Goal: Task Accomplishment & Management: Complete application form

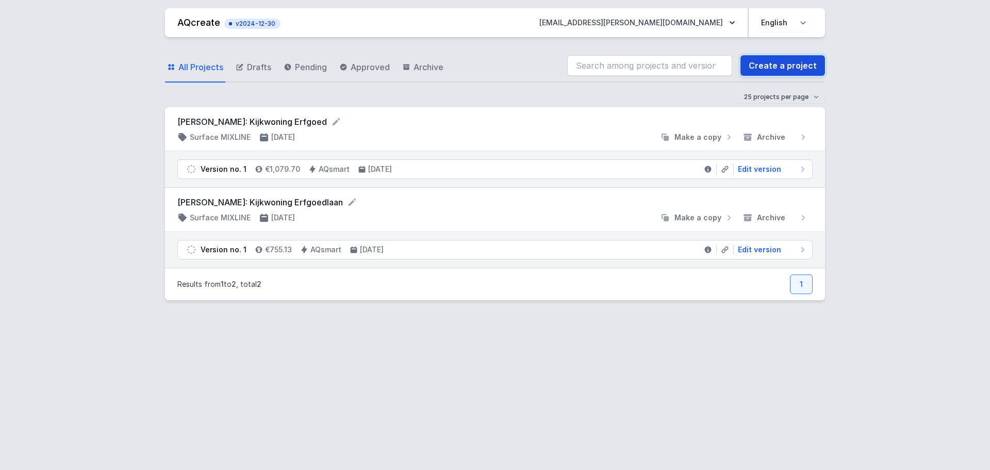
click at [797, 64] on link "Create a project" at bounding box center [783, 65] width 85 height 21
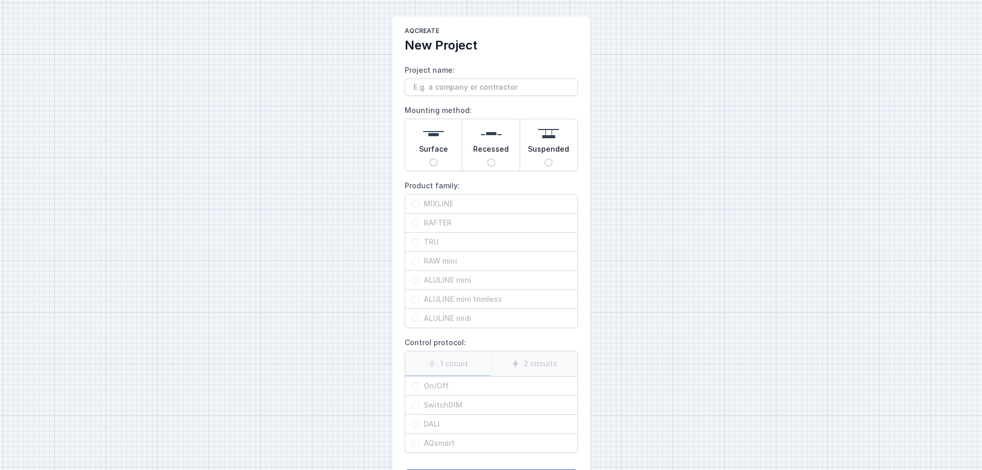
click at [550, 160] on input "Suspended" at bounding box center [549, 162] width 8 height 8
radio input "true"
click at [416, 203] on input "MIXLINE" at bounding box center [416, 204] width 8 height 8
radio input "true"
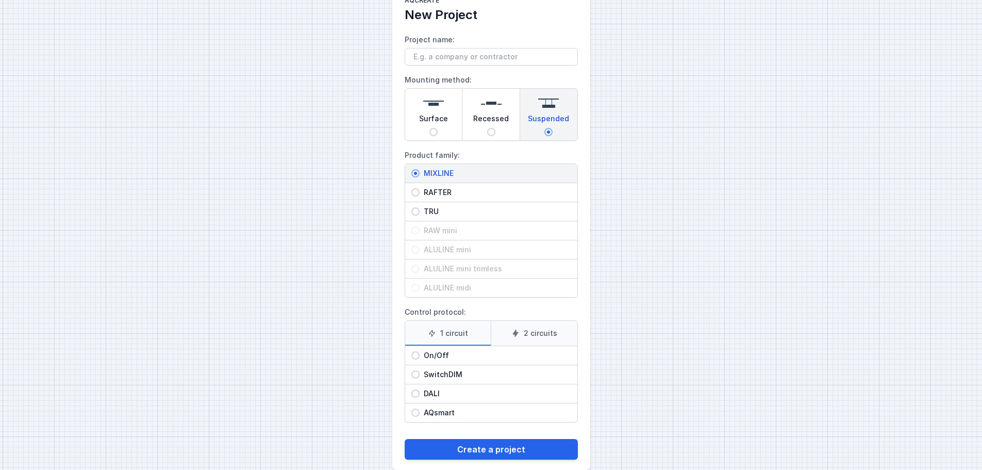
scroll to position [47, 0]
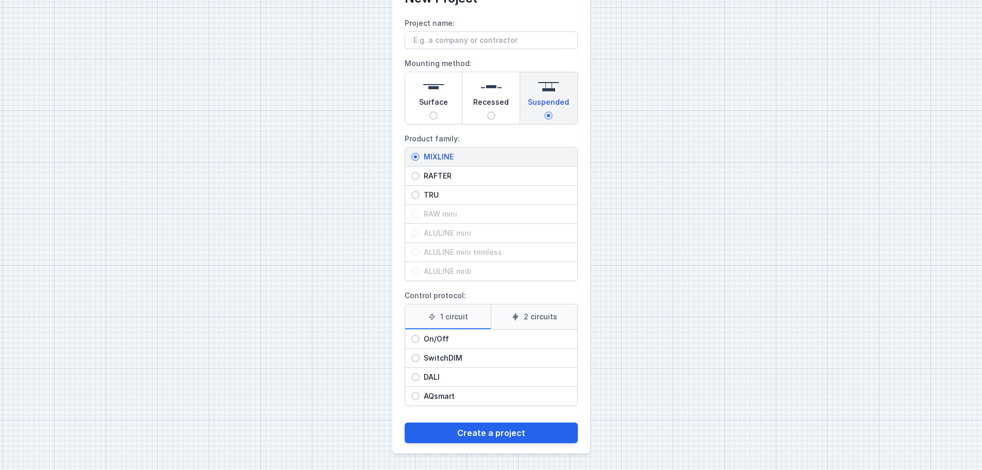
click at [417, 377] on input "DALI" at bounding box center [416, 377] width 8 height 8
radio input "true"
click at [549, 319] on label "2 circuits" at bounding box center [534, 316] width 87 height 25
click at [0, 0] on input "2 circuits" at bounding box center [0, 0] width 0 height 0
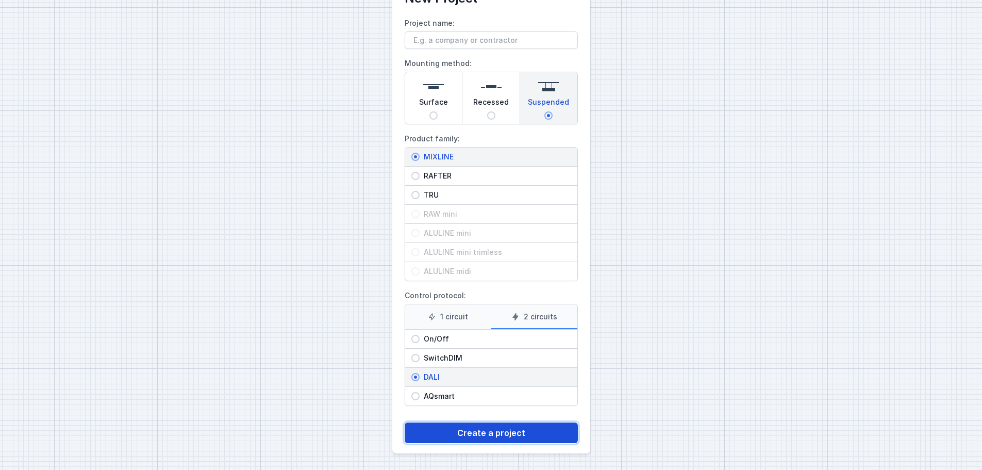
click at [494, 433] on button "Create a project" at bounding box center [491, 432] width 173 height 21
type input "test"
click at [514, 434] on button "Create a project" at bounding box center [491, 432] width 173 height 21
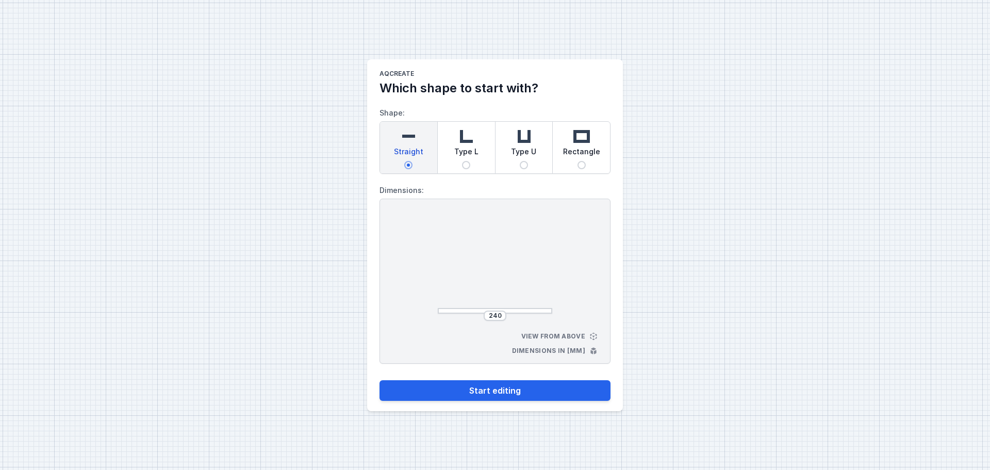
click at [585, 140] on img at bounding box center [581, 136] width 21 height 21
click at [585, 161] on input "Rectangle" at bounding box center [582, 165] width 8 height 8
radio input "true"
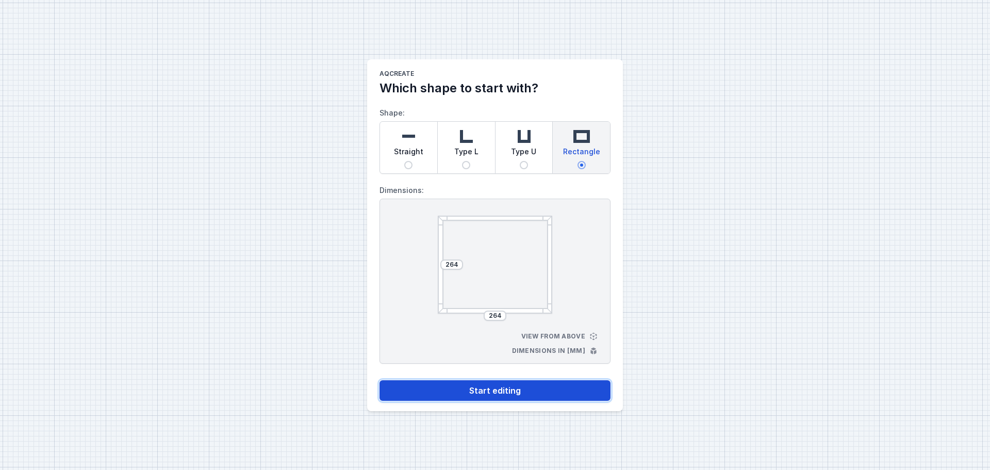
click at [516, 390] on button "Start editing" at bounding box center [495, 390] width 231 height 21
select select "4"
select select "true"
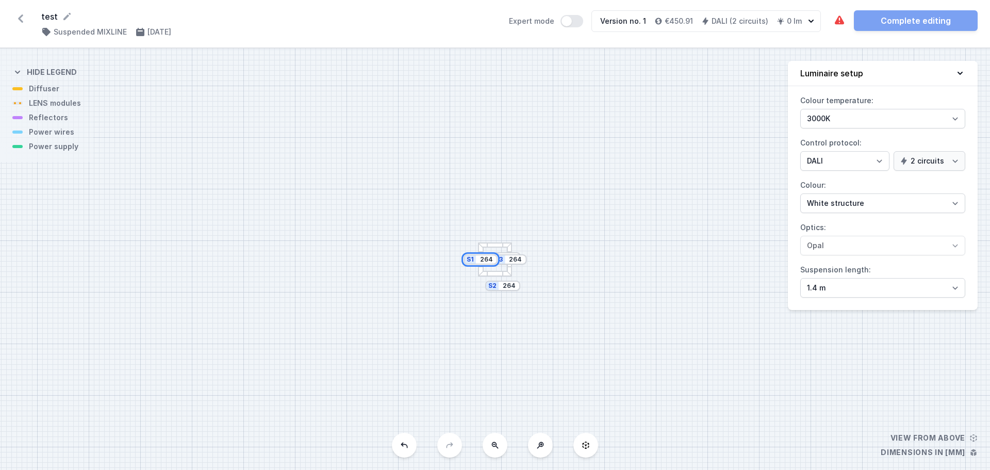
click at [488, 258] on input "264" at bounding box center [486, 259] width 17 height 8
click at [491, 259] on input "264" at bounding box center [486, 259] width 17 height 8
type input "2"
type input "2500"
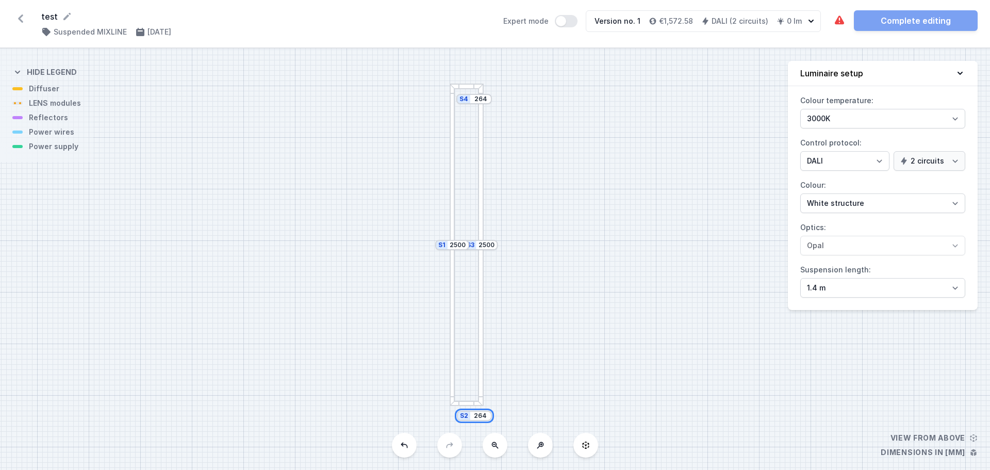
click at [479, 417] on input "264" at bounding box center [480, 416] width 17 height 8
type input "2"
type input "1500"
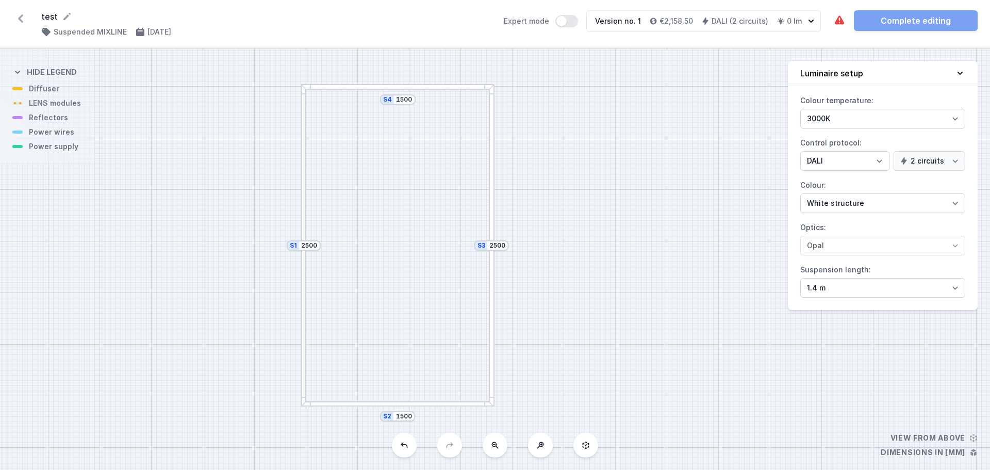
drag, startPoint x: 60, startPoint y: 135, endPoint x: 62, endPoint y: 129, distance: 5.8
click at [71, 135] on div "S4 1500 S3 2500 S2 1500 S1 2500" at bounding box center [495, 258] width 990 height 421
click at [955, 117] on select "3000K 4000K 2700K" at bounding box center [882, 119] width 165 height 20
select select "2700"
click at [800, 109] on select "3000K 4000K 2700K" at bounding box center [882, 119] width 165 height 20
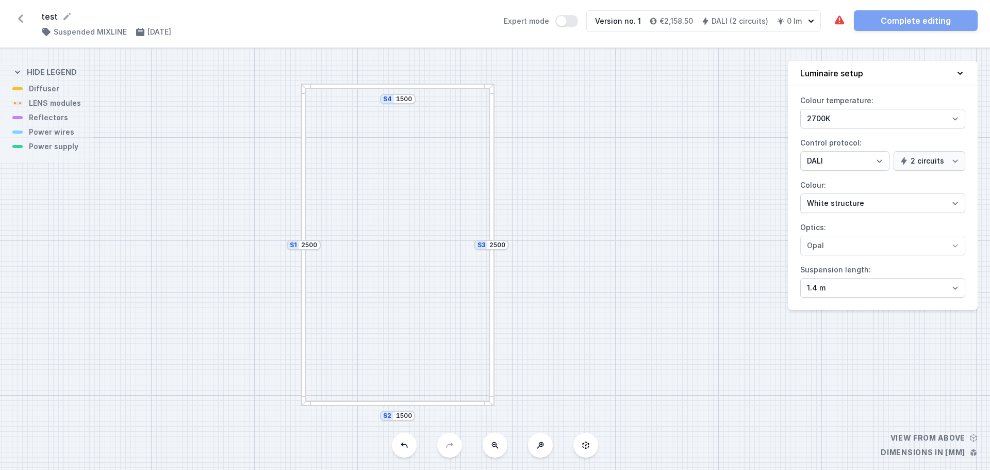
click at [586, 446] on icon at bounding box center [586, 445] width 8 height 8
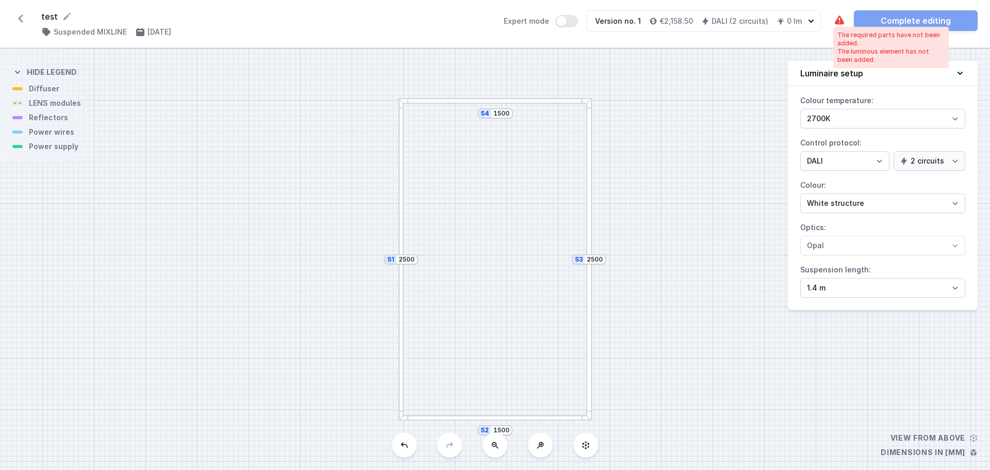
click at [841, 21] on icon at bounding box center [839, 19] width 9 height 9
click at [62, 150] on div "S4 1500 S3 2500 S2 1500 S1 2500" at bounding box center [495, 258] width 990 height 421
click at [543, 443] on icon at bounding box center [540, 445] width 7 height 7
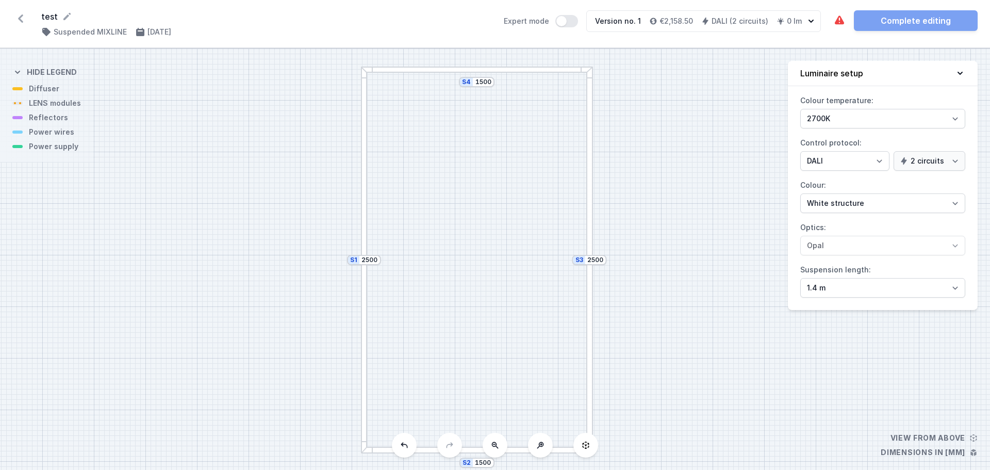
click at [495, 444] on icon at bounding box center [495, 445] width 8 height 8
click at [19, 72] on icon at bounding box center [17, 72] width 5 height 3
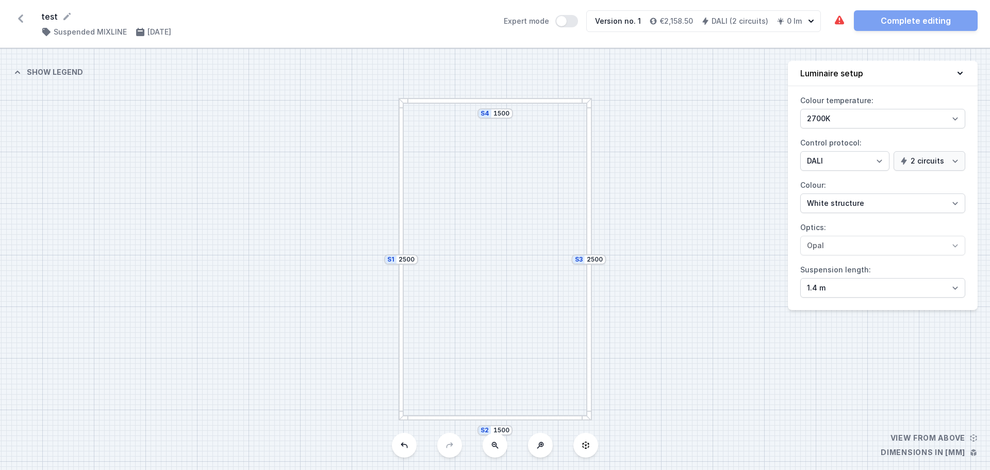
click at [19, 72] on icon at bounding box center [17, 72] width 10 height 10
click at [54, 124] on div "S4 1500 S3 2500 S2 1500 S1 2500" at bounding box center [495, 258] width 990 height 421
click at [56, 135] on div "S4 1500 S3 2500 S2 1500 S1 2500" at bounding box center [495, 258] width 990 height 421
click at [54, 151] on div "S4 1500 S3 2500 S2 1500 S1 2500" at bounding box center [495, 258] width 990 height 421
click at [441, 419] on div at bounding box center [494, 418] width 193 height 6
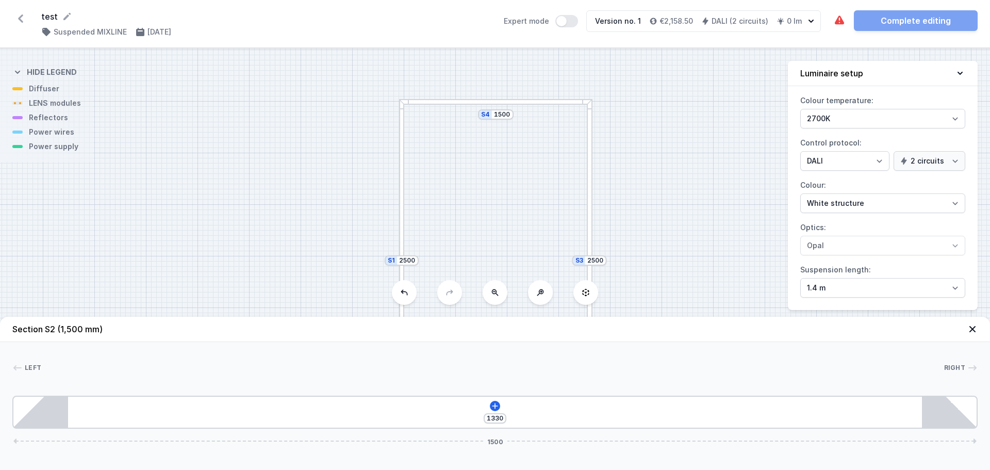
drag, startPoint x: 42, startPoint y: 149, endPoint x: 45, endPoint y: 154, distance: 5.3
click at [45, 153] on div "S4 1500 S3 2500 S2 1500 S1 2500" at bounding box center [495, 258] width 990 height 421
drag, startPoint x: 474, startPoint y: 222, endPoint x: 465, endPoint y: 176, distance: 46.8
click at [465, 176] on div "S4 1500 S3 2500 S2 1500 S1 2500" at bounding box center [495, 258] width 990 height 421
click at [494, 404] on icon at bounding box center [495, 406] width 8 height 8
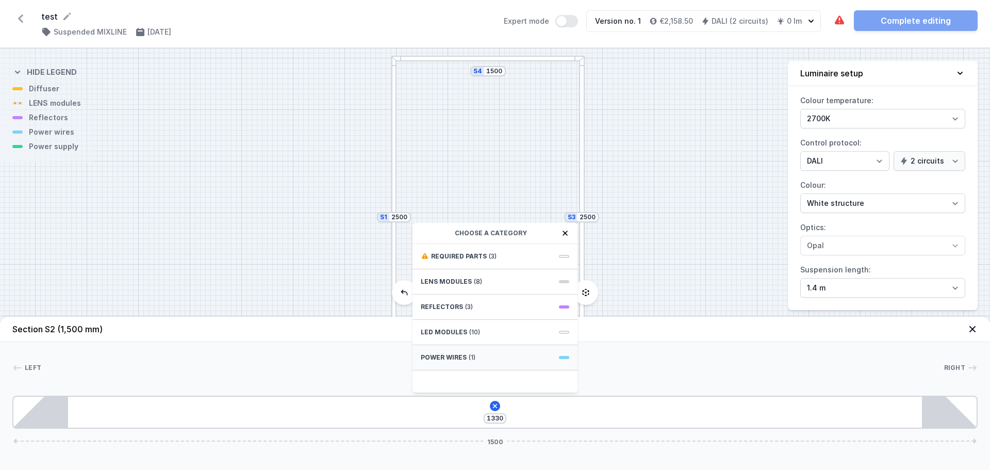
click at [450, 357] on span "Power wires" at bounding box center [444, 357] width 46 height 8
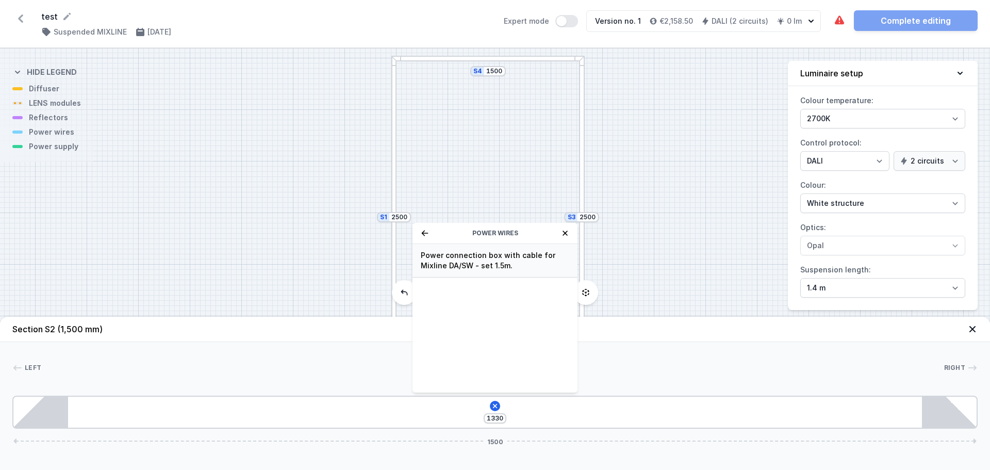
drag, startPoint x: 451, startPoint y: 257, endPoint x: 438, endPoint y: 269, distance: 16.8
click at [438, 269] on span "Power connection box with cable for Mixline DA/SW - set 1.5m." at bounding box center [495, 260] width 149 height 21
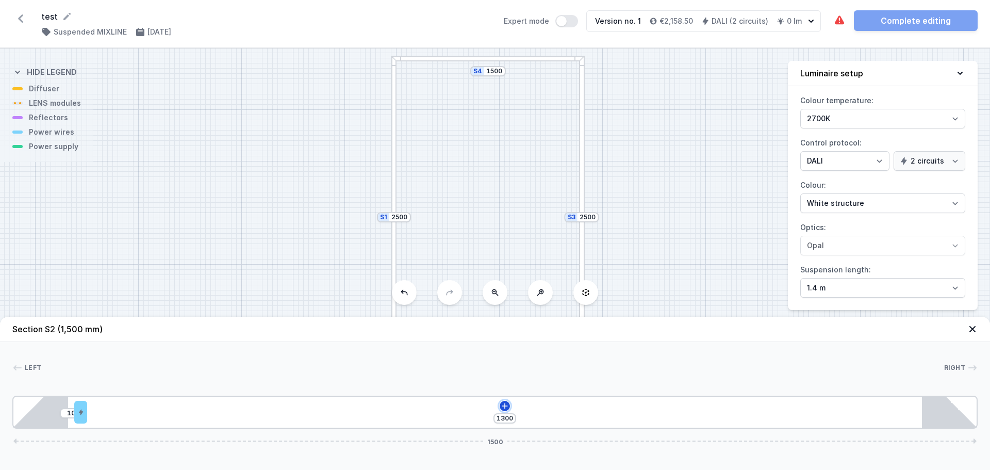
click at [505, 407] on icon at bounding box center [505, 406] width 6 height 6
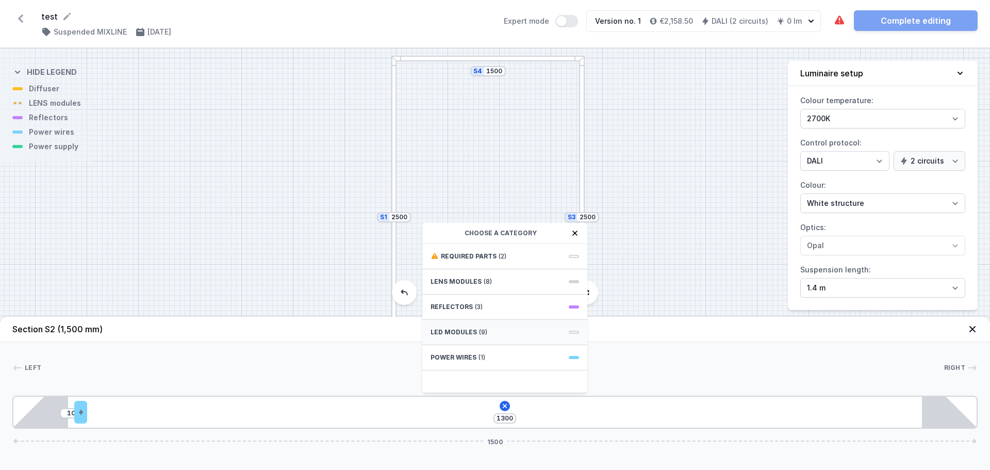
click at [465, 330] on span "LED modules" at bounding box center [454, 332] width 46 height 8
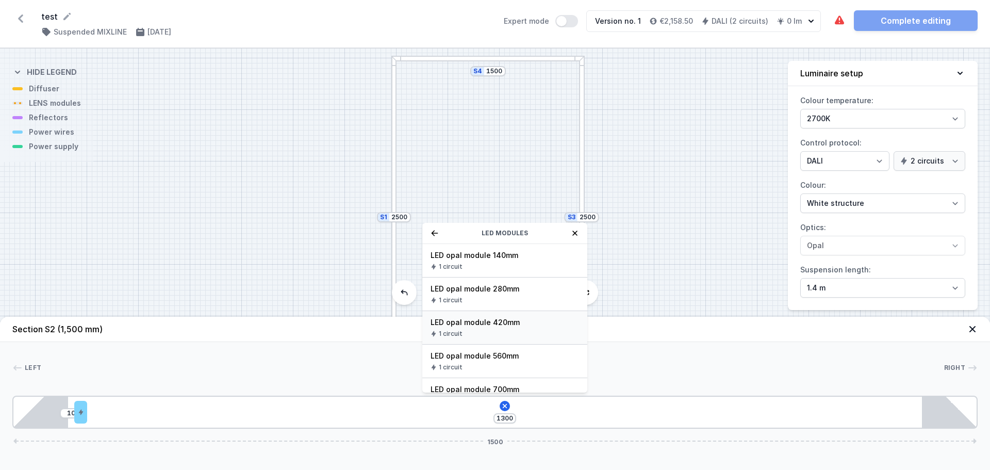
click at [479, 321] on span "LED opal module 420mm" at bounding box center [505, 322] width 149 height 10
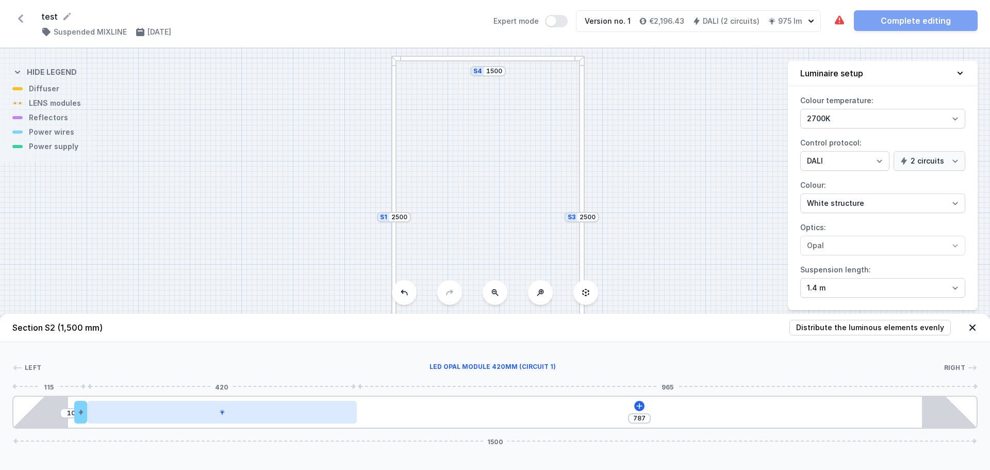
drag, startPoint x: 223, startPoint y: 415, endPoint x: 267, endPoint y: 414, distance: 43.8
click at [267, 415] on div at bounding box center [222, 412] width 270 height 23
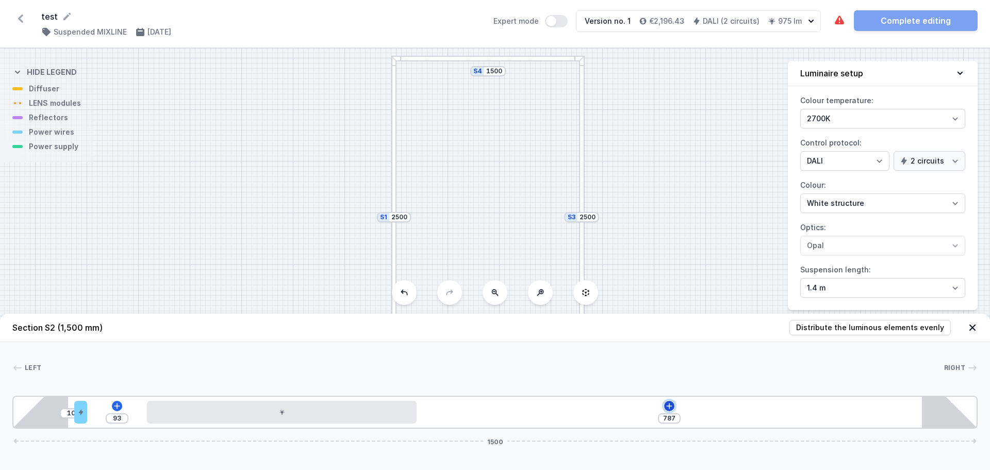
click at [669, 405] on icon at bounding box center [669, 406] width 8 height 8
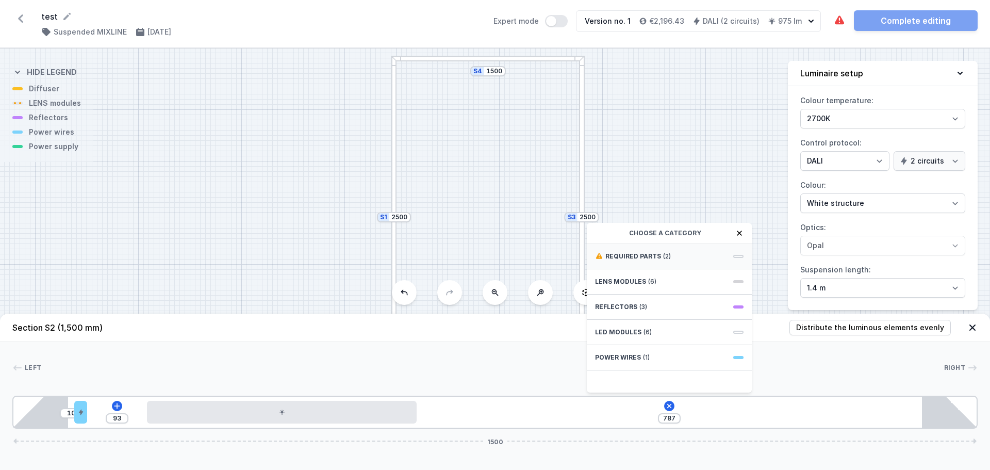
click at [633, 253] on span "Required parts" at bounding box center [633, 256] width 56 height 8
click at [612, 252] on span "DALI Driver - up to 35W" at bounding box center [669, 255] width 149 height 10
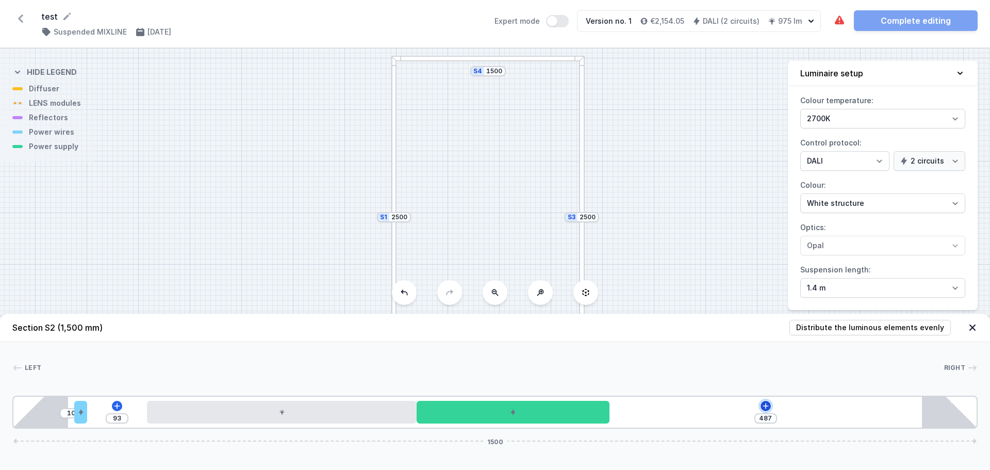
click at [766, 404] on icon at bounding box center [766, 406] width 6 height 6
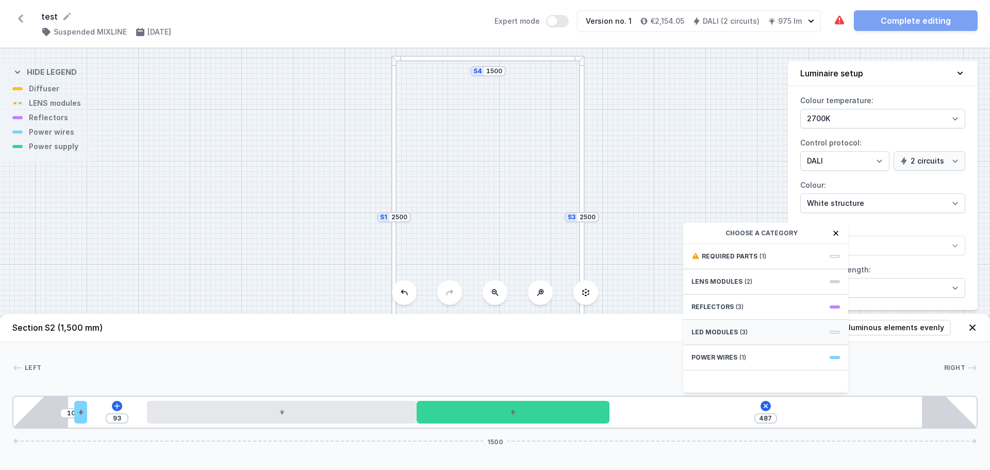
click at [709, 331] on span "LED modules" at bounding box center [715, 332] width 46 height 8
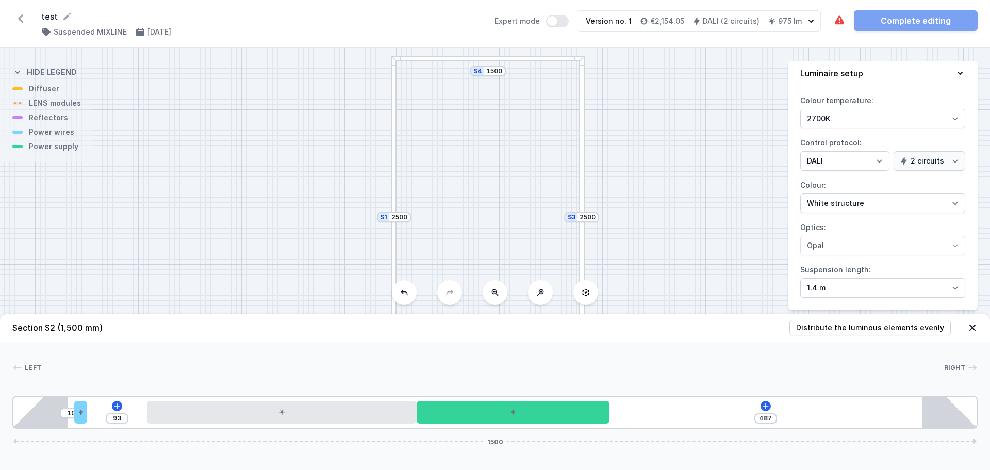
click at [50, 108] on div "S4 1500 S3 2500 S2 1500 S1 2500" at bounding box center [495, 258] width 990 height 421
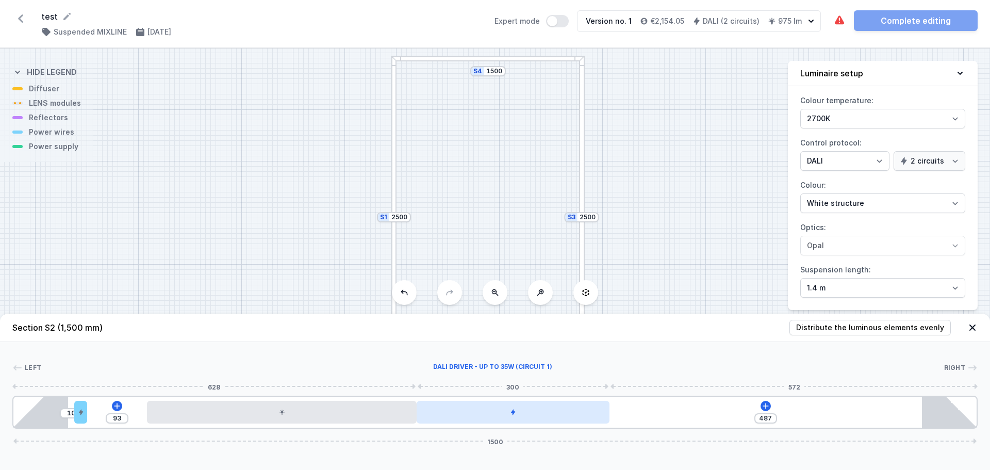
drag, startPoint x: 514, startPoint y: 414, endPoint x: 553, endPoint y: 412, distance: 39.3
click at [553, 412] on div at bounding box center [513, 412] width 193 height 23
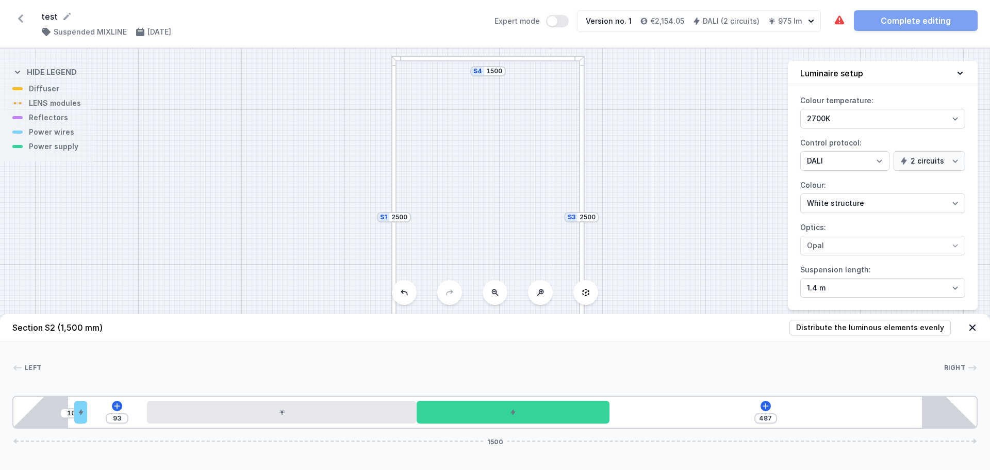
drag, startPoint x: 550, startPoint y: 415, endPoint x: 517, endPoint y: 371, distance: 54.5
click at [517, 371] on div at bounding box center [492, 368] width 903 height 10
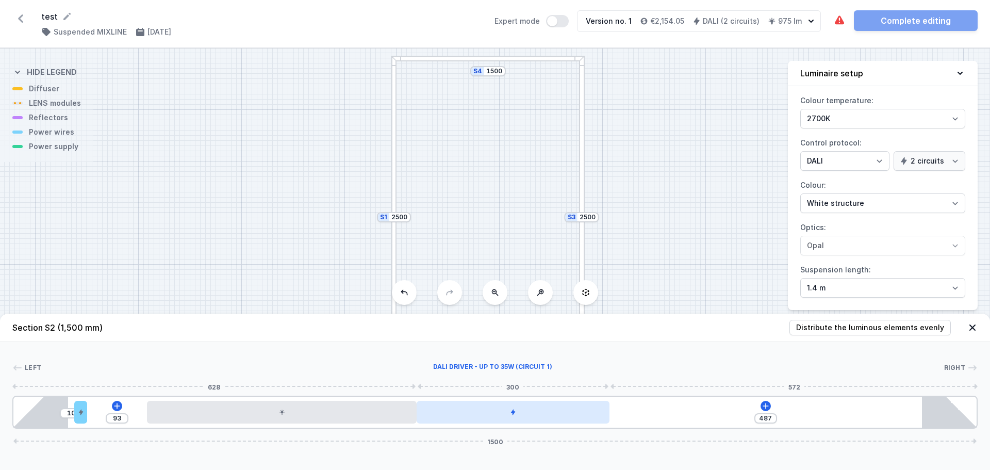
click at [547, 411] on div at bounding box center [513, 412] width 193 height 23
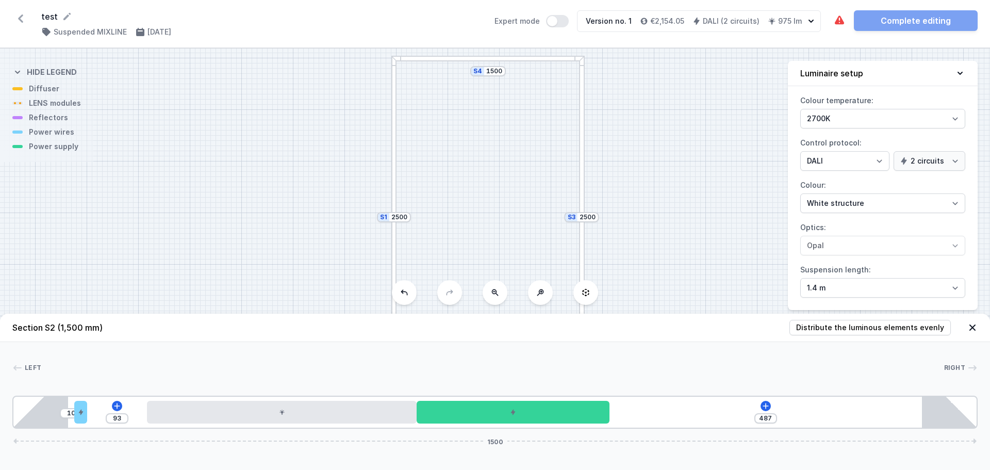
click at [611, 357] on div "Left Right 1 2 3 1 4 1 1 10 93 487 1500 95 20 93 420 300 572 85 1330 85 1500" at bounding box center [495, 385] width 990 height 87
click at [764, 402] on icon at bounding box center [766, 406] width 8 height 8
click at [116, 403] on icon at bounding box center [117, 406] width 8 height 8
click at [675, 327] on header "Section S2 (1,500 mm) Distribute the luminous elements evenly" at bounding box center [495, 328] width 990 height 28
click at [581, 234] on div at bounding box center [582, 297] width 6 height 161
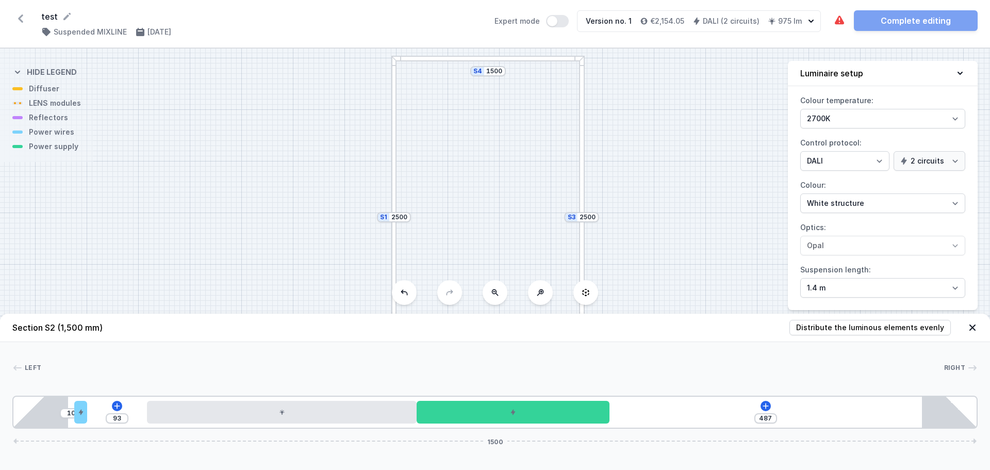
type input "1105"
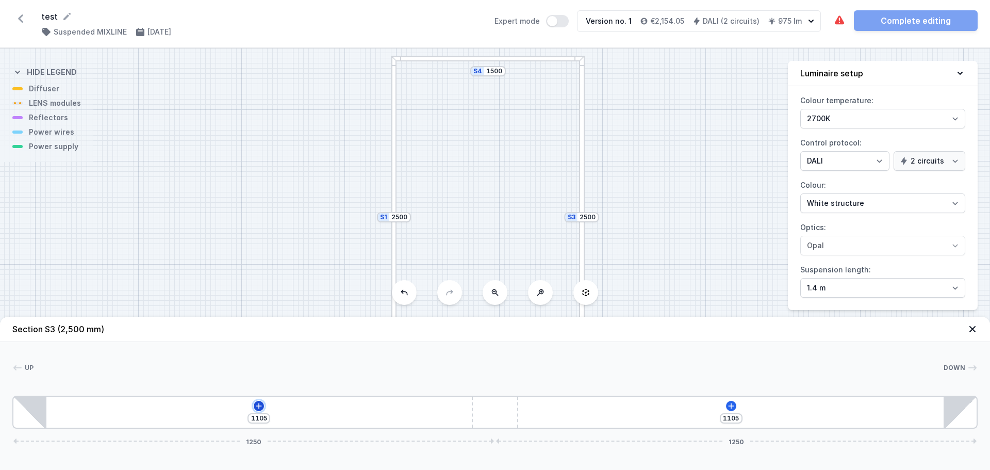
click at [258, 404] on icon at bounding box center [259, 406] width 8 height 8
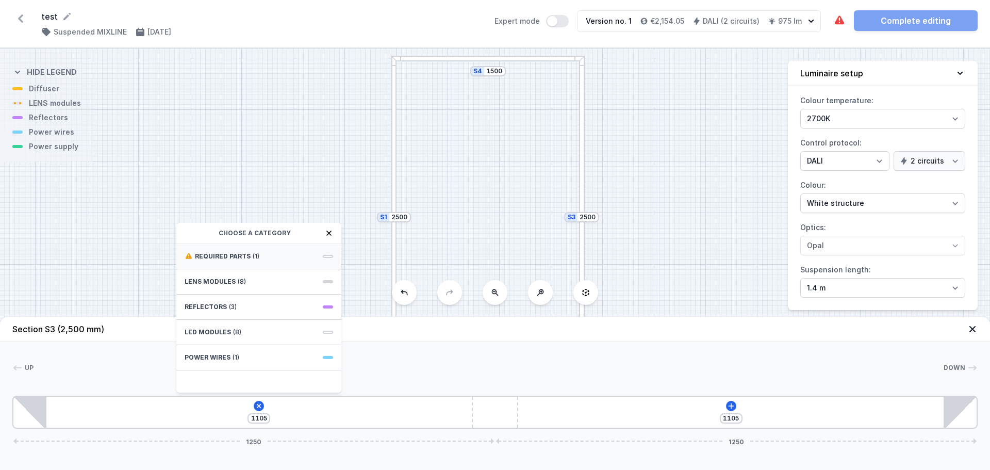
click at [245, 256] on span "Required parts" at bounding box center [223, 256] width 56 height 8
click at [190, 233] on icon at bounding box center [189, 233] width 8 height 8
click at [190, 233] on div "Choose a category" at bounding box center [258, 233] width 165 height 21
click at [206, 258] on span "Required parts" at bounding box center [223, 256] width 56 height 8
click at [190, 232] on icon at bounding box center [189, 233] width 8 height 8
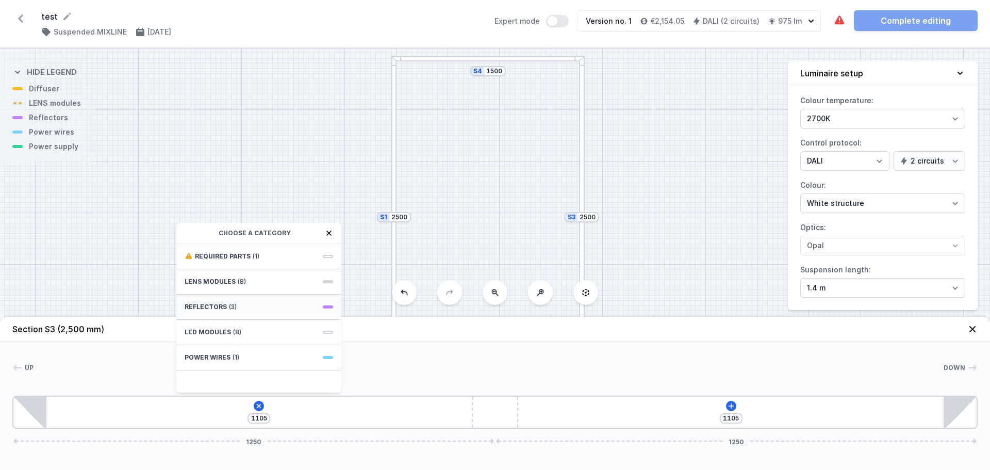
click at [214, 306] on span "Reflectors" at bounding box center [206, 307] width 42 height 8
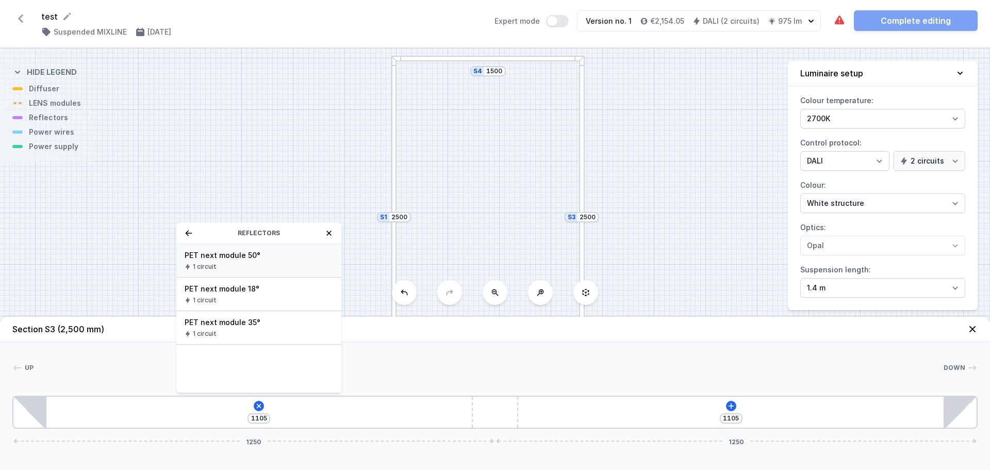
click at [221, 255] on span "PET next module 50°" at bounding box center [259, 255] width 149 height 10
type input "1035"
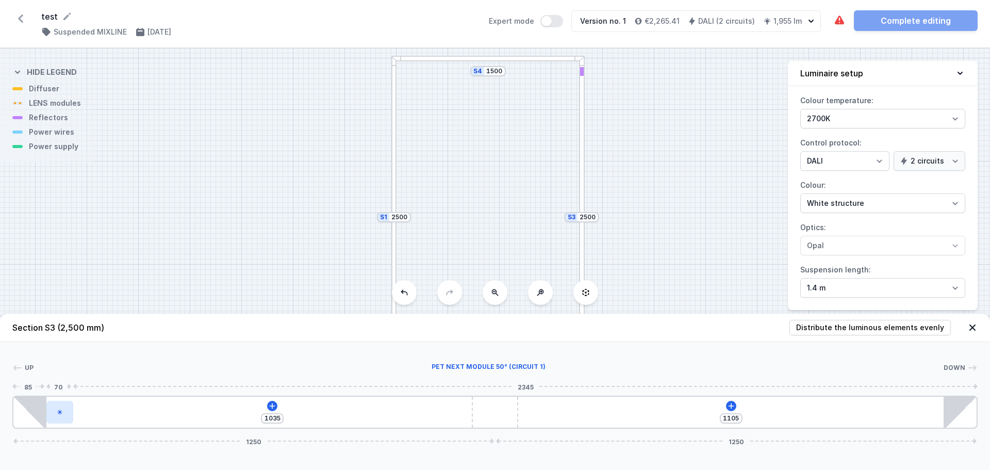
click at [67, 413] on div at bounding box center [59, 412] width 27 height 23
select select "3299"
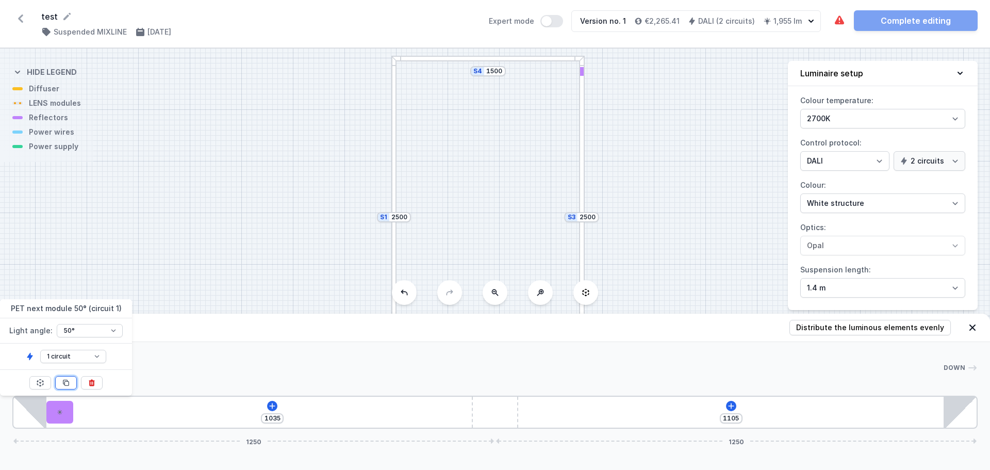
click at [69, 381] on icon at bounding box center [66, 383] width 6 height 6
type input "825"
click at [233, 345] on div "Up Down 1 2 1 2 1 2 1 2 1 3 1 825 1105 1250 1250 85 70 70 70 70 2135 85 1105 12…" at bounding box center [495, 385] width 990 height 87
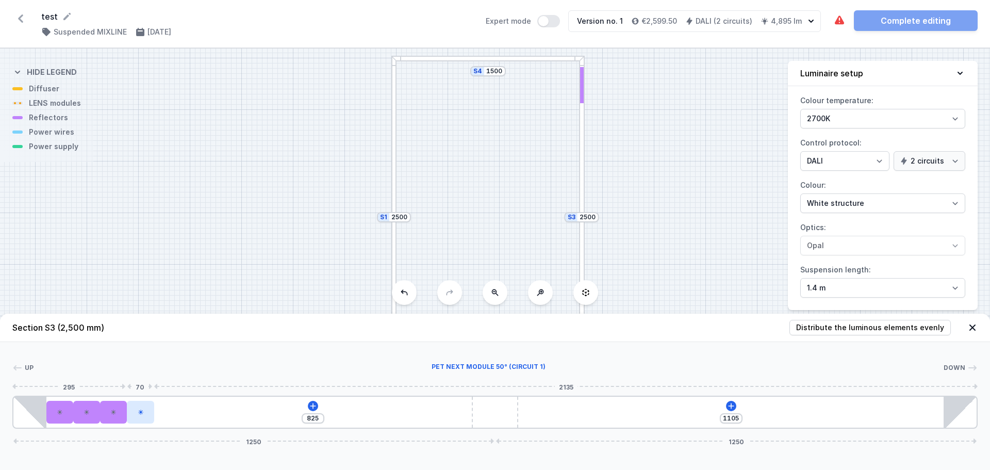
click at [146, 414] on div at bounding box center [140, 412] width 27 height 23
select select "3299"
click at [217, 342] on div "Up Down 1 2 1 2 1 2 1 2 1 3 1 825 1105 1250 1250 85 70 70 70 70 2135 85 1105 12…" at bounding box center [495, 385] width 990 height 87
drag, startPoint x: 148, startPoint y: 402, endPoint x: 170, endPoint y: 401, distance: 22.7
click at [170, 401] on div "825 1105 1250 1250" at bounding box center [494, 412] width 965 height 33
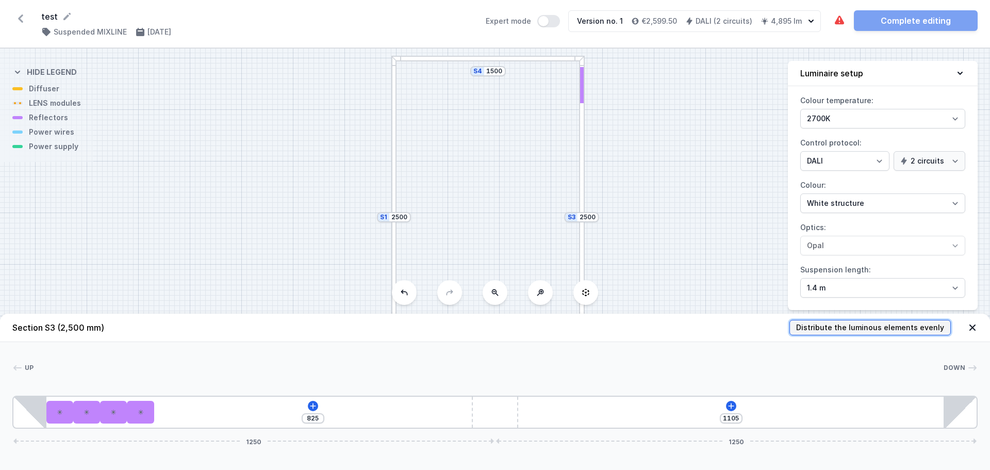
click at [894, 329] on span "Distribute the luminous elements evenly" at bounding box center [870, 327] width 148 height 10
type input "359"
type input "162"
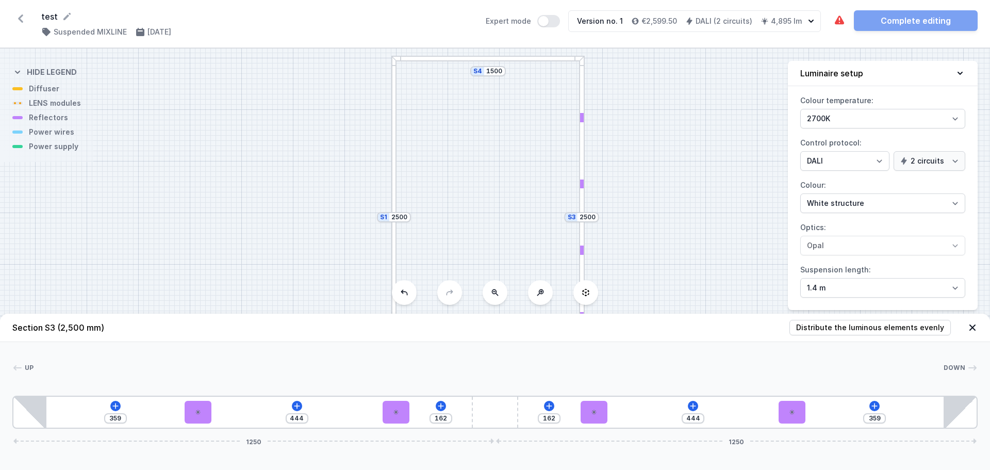
click at [973, 326] on icon at bounding box center [973, 327] width 10 height 10
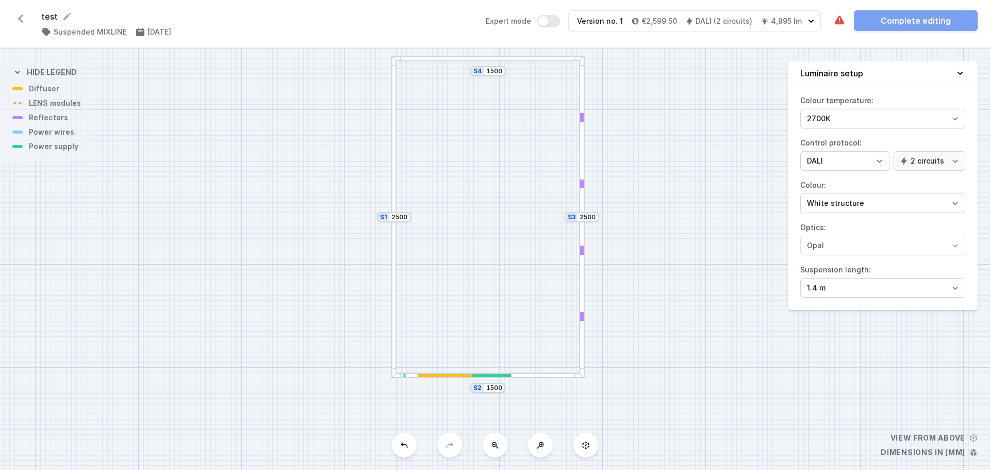
click at [512, 377] on div at bounding box center [487, 376] width 193 height 6
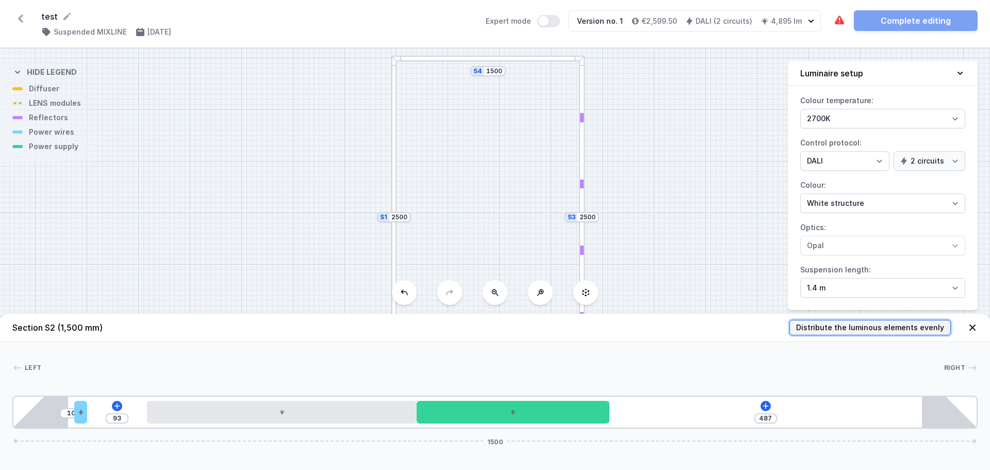
click at [924, 327] on span "Distribute the luminous elements evenly" at bounding box center [870, 327] width 148 height 10
type input "425"
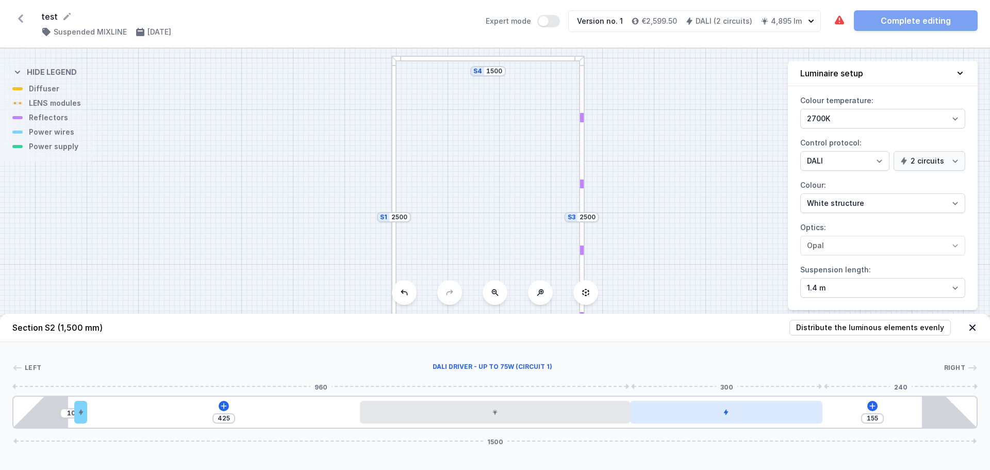
drag, startPoint x: 544, startPoint y: 417, endPoint x: 789, endPoint y: 415, distance: 245.0
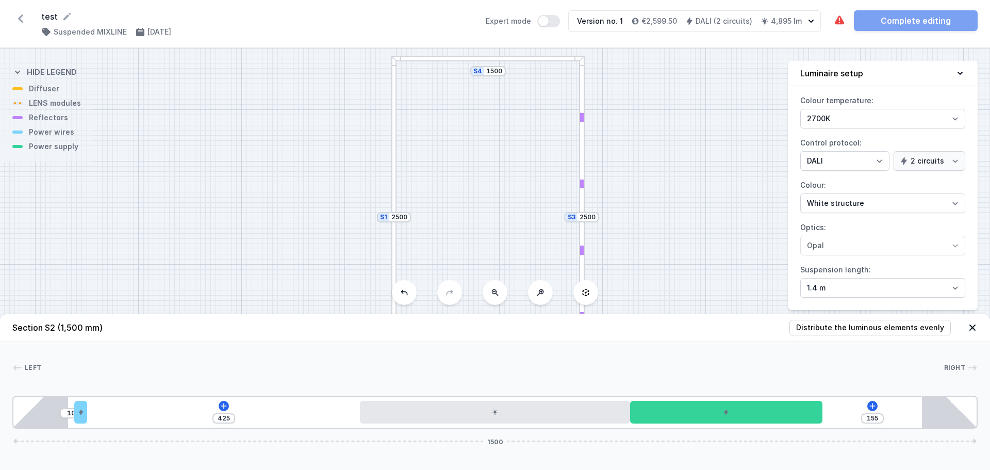
click at [712, 229] on div "S4 1500 S3 2500 S2 1500 S1 2500" at bounding box center [495, 258] width 990 height 421
click at [394, 180] on div at bounding box center [394, 136] width 6 height 161
type input "1105"
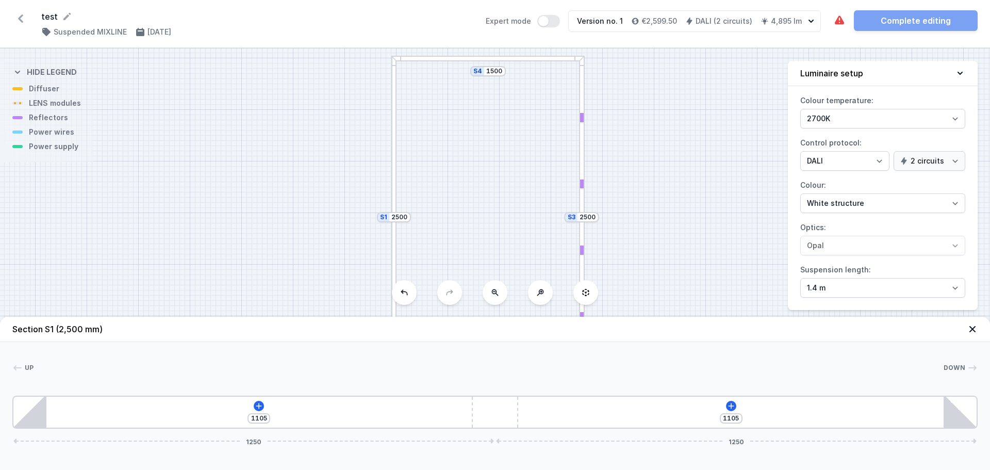
click at [394, 180] on div at bounding box center [394, 136] width 6 height 161
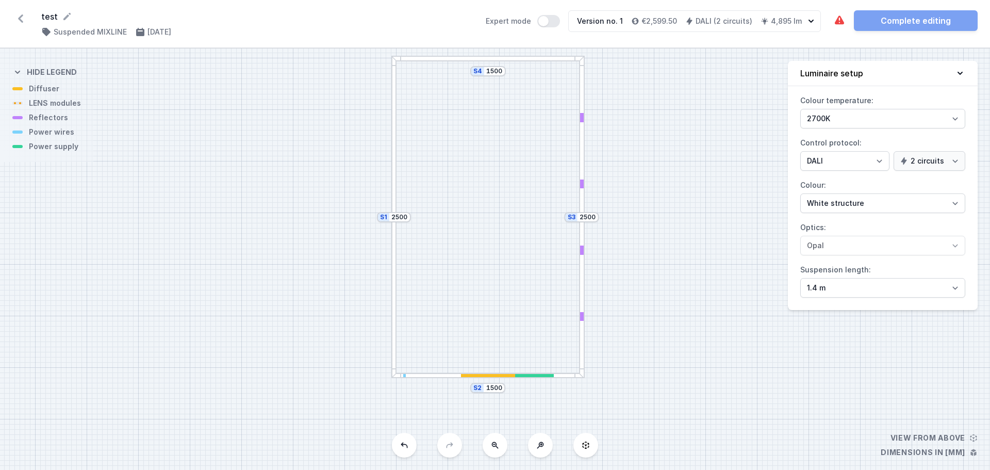
click at [64, 123] on div "S4 1500 S3 2500 S2 1500 S1 2500" at bounding box center [495, 258] width 990 height 421
click at [52, 119] on div "S4 1500 S3 2500 S2 1500 S1 2500" at bounding box center [495, 258] width 990 height 421
click at [392, 172] on div at bounding box center [394, 136] width 6 height 161
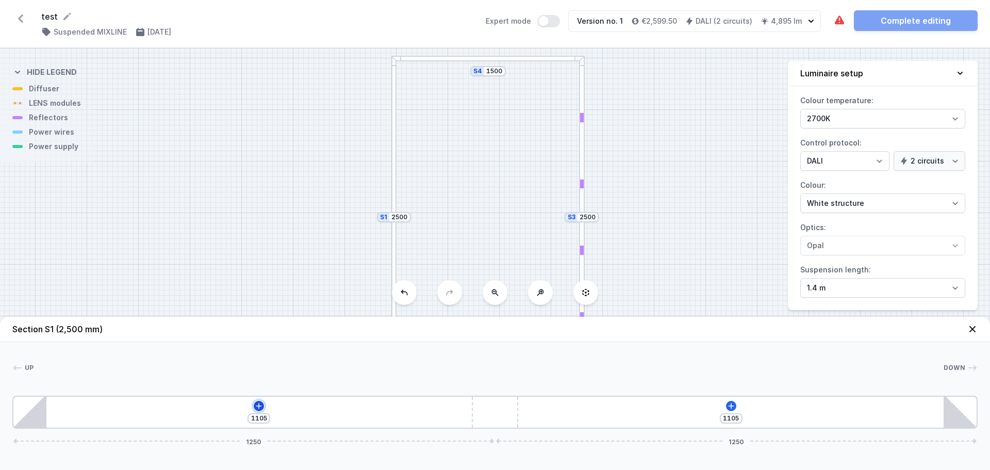
click at [257, 403] on icon at bounding box center [259, 406] width 8 height 8
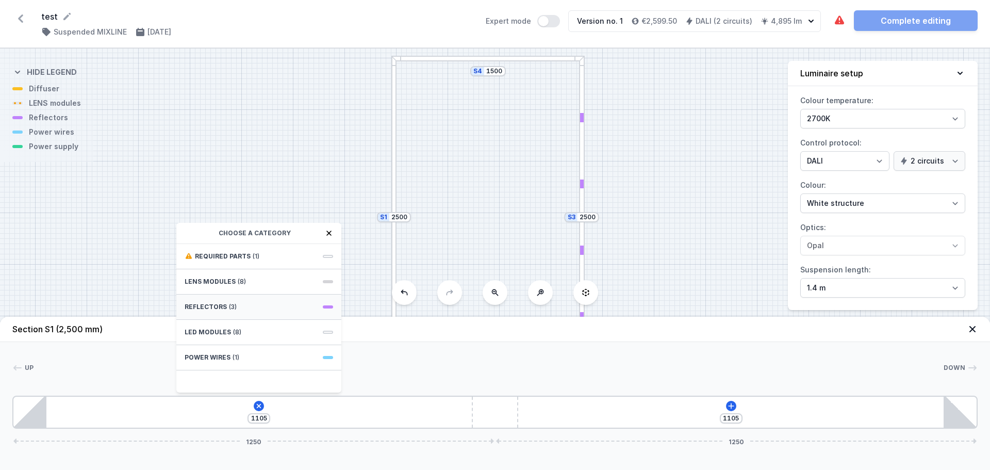
click at [218, 305] on span "Reflectors" at bounding box center [206, 307] width 42 height 8
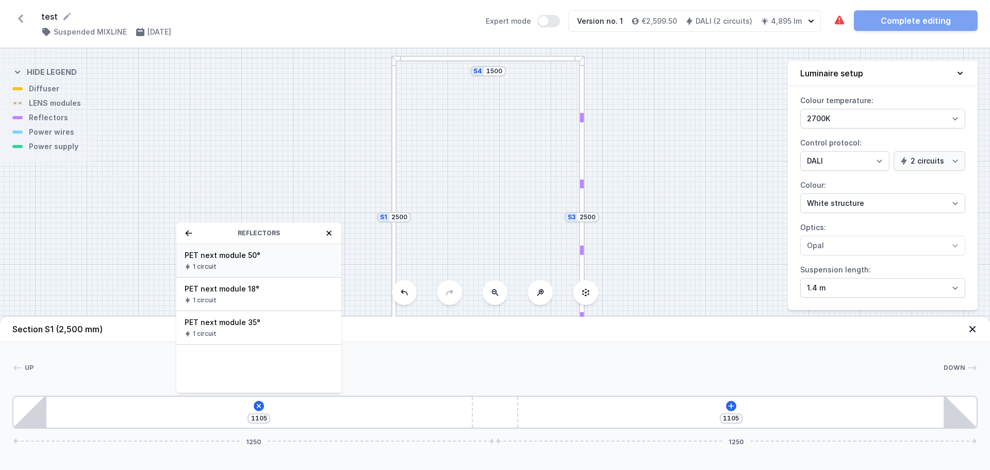
click at [218, 257] on span "PET next module 50°" at bounding box center [259, 255] width 149 height 10
type input "1035"
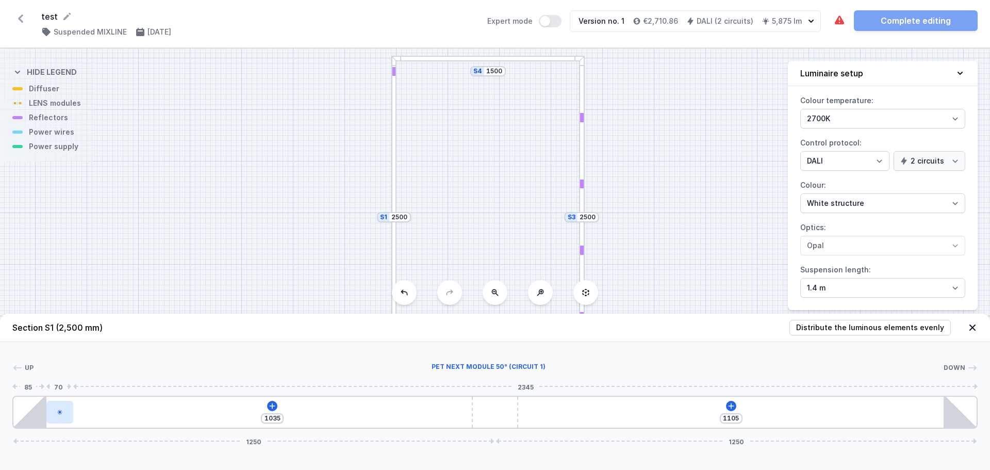
click at [60, 414] on icon at bounding box center [60, 412] width 6 height 6
click at [63, 414] on div at bounding box center [59, 412] width 27 height 23
select select "3299"
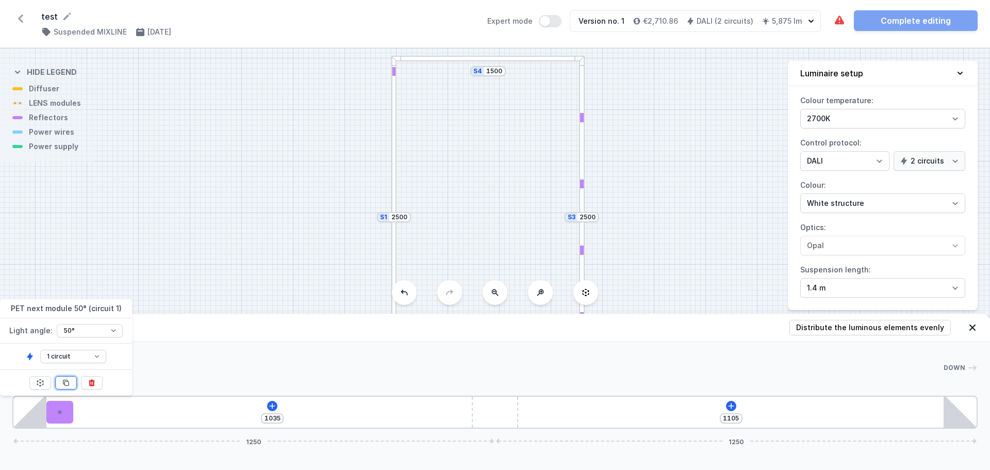
click at [65, 382] on icon at bounding box center [66, 383] width 6 height 6
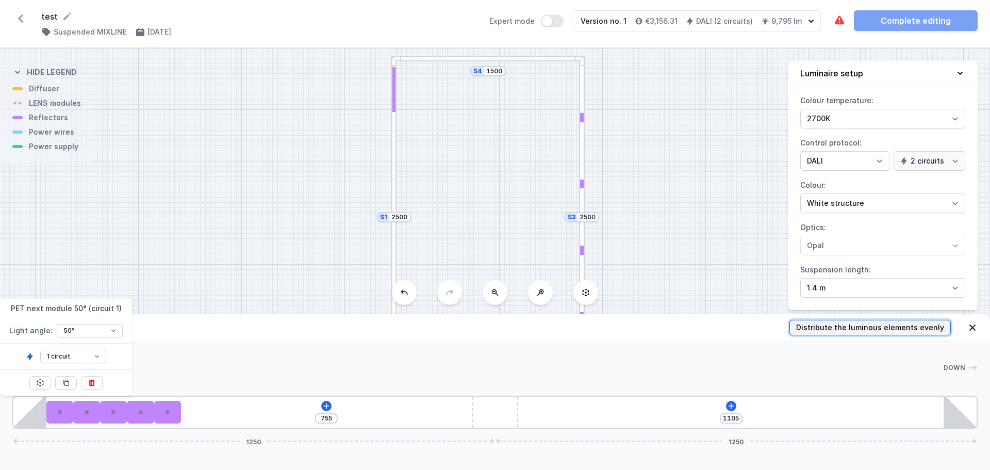
click at [915, 328] on span "Distribute the luminous elements evenly" at bounding box center [870, 327] width 148 height 10
type input "334"
type input "275"
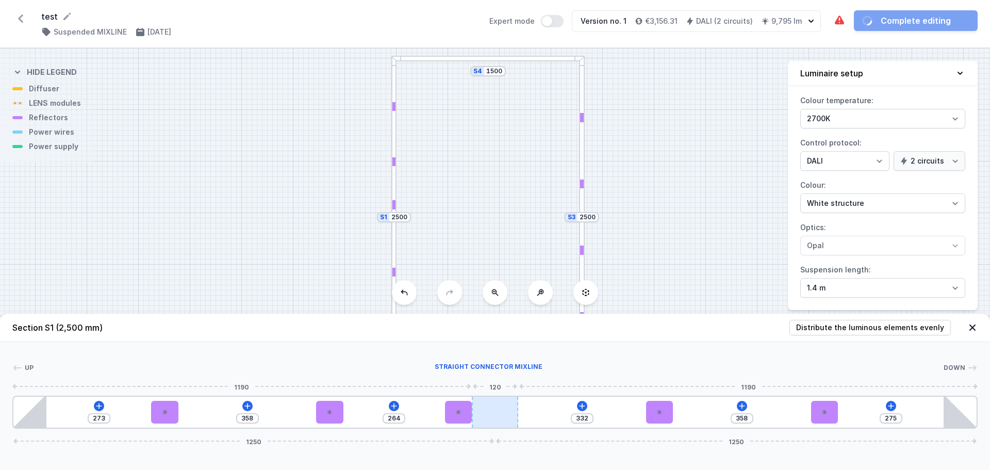
drag, startPoint x: 500, startPoint y: 413, endPoint x: 485, endPoint y: 413, distance: 15.0
click at [485, 413] on div "273 358 264 332 358 275 1250 1250" at bounding box center [494, 412] width 965 height 33
type input "285"
type input "405"
type input "283"
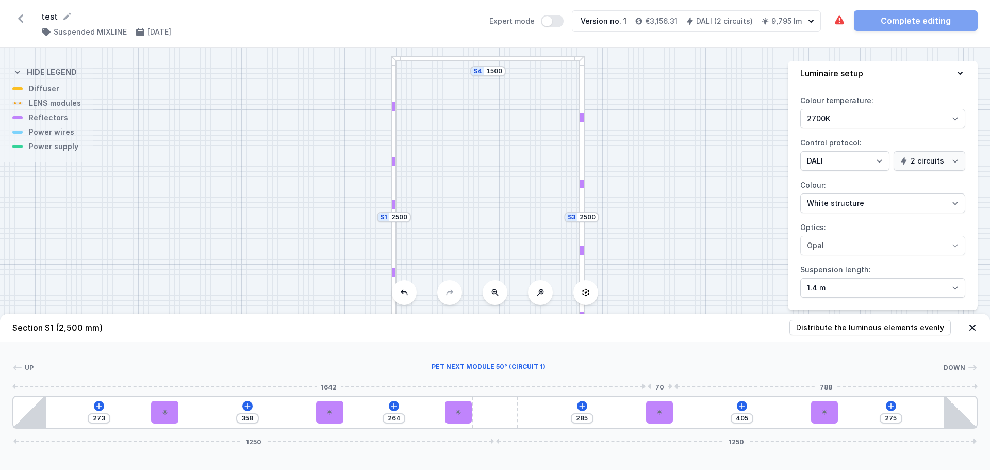
type input "407"
type input "279"
type input "411"
type input "277"
type input "413"
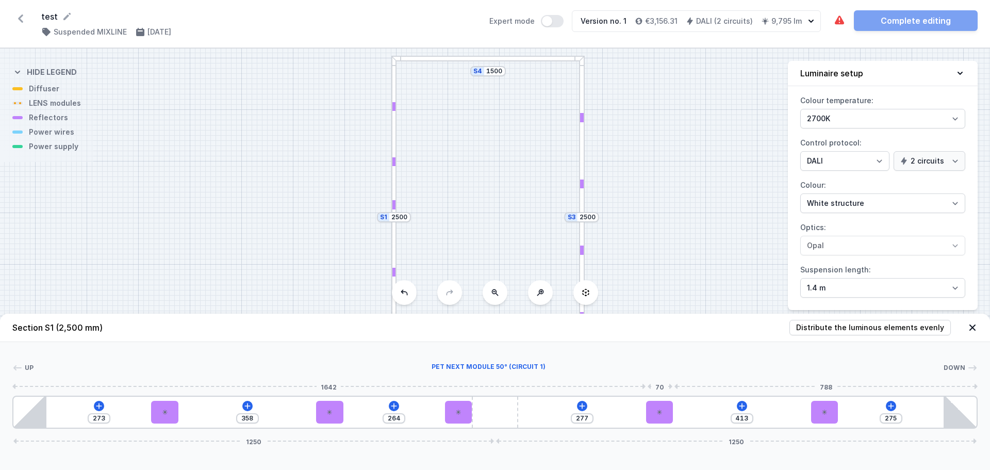
type input "275"
type input "415"
type input "272"
type input "418"
type input "270"
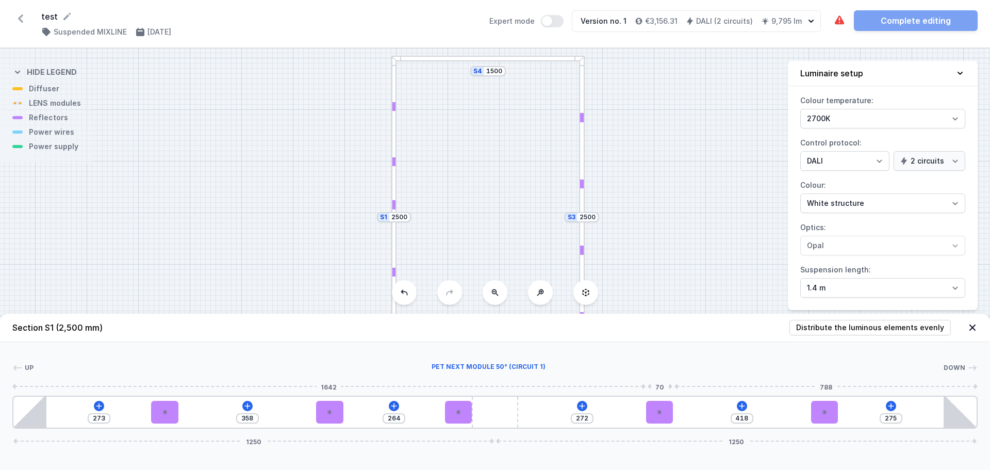
type input "420"
type input "267"
type input "423"
type input "261"
type input "429"
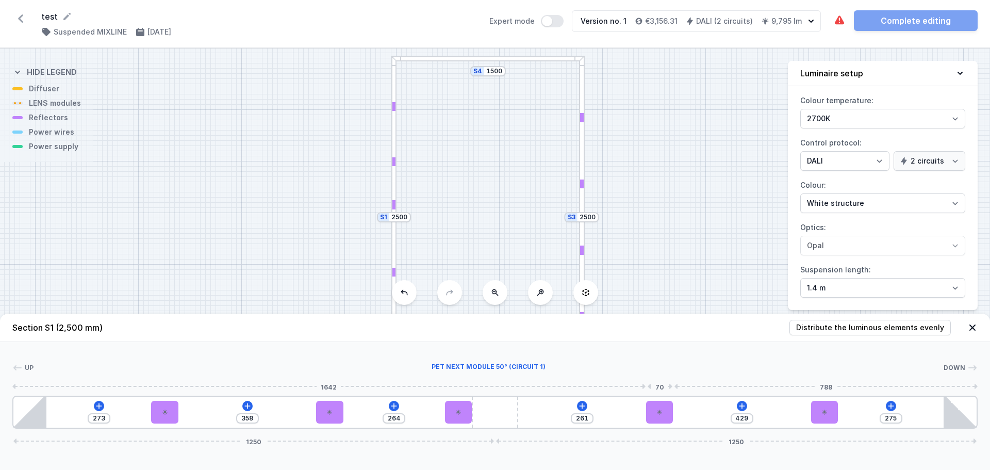
type input "257"
type input "433"
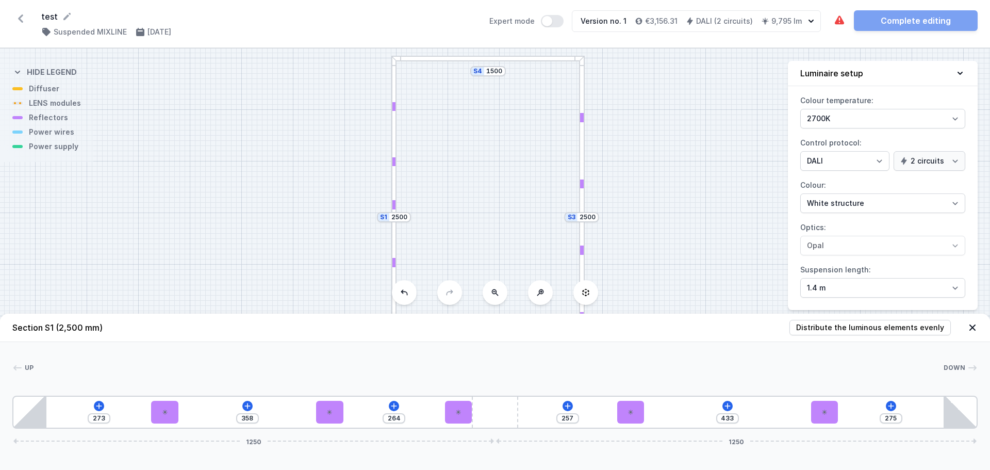
type input "255"
type input "435"
type input "254"
type input "436"
type input "253"
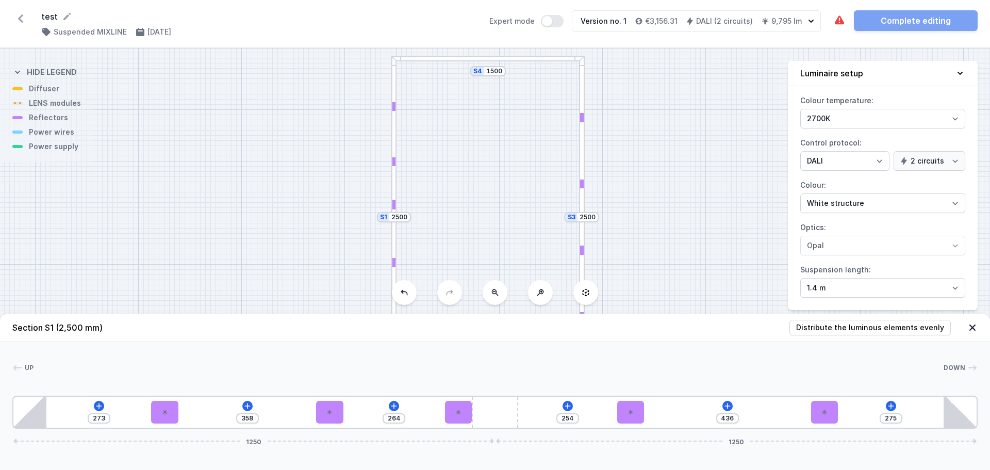
type input "437"
type input "251"
type input "439"
drag, startPoint x: 661, startPoint y: 415, endPoint x: 647, endPoint y: 417, distance: 14.2
click at [647, 417] on div "273 358 264 251 439 275 1250 1250" at bounding box center [494, 412] width 965 height 33
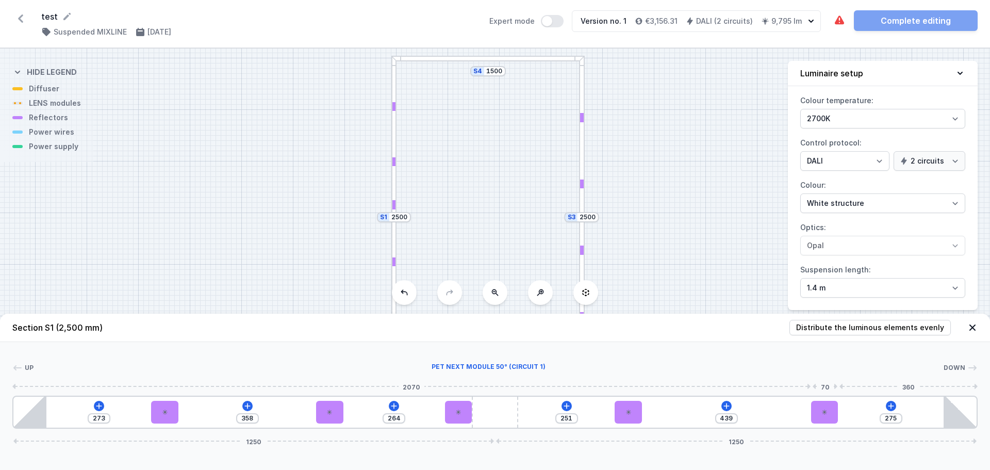
type input "348"
type input "366"
type input "356"
type input "358"
type input "362"
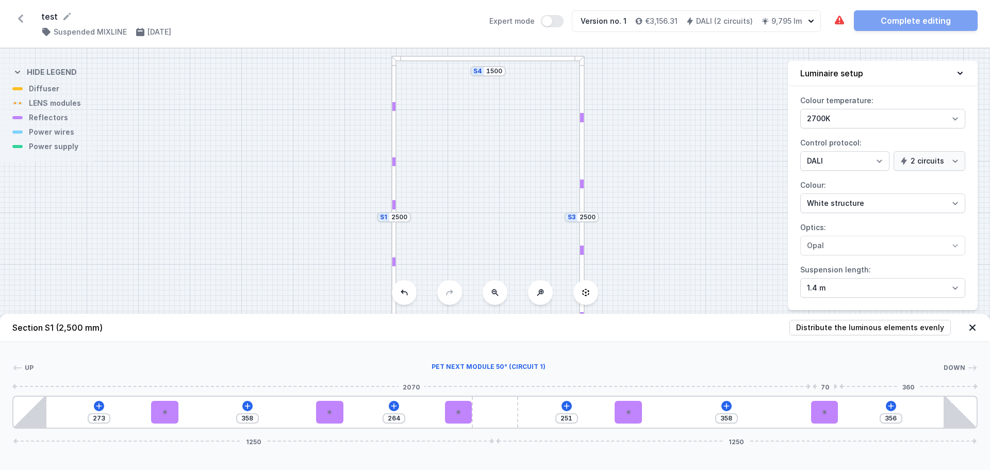
type input "352"
type input "369"
type input "345"
type input "374"
type input "340"
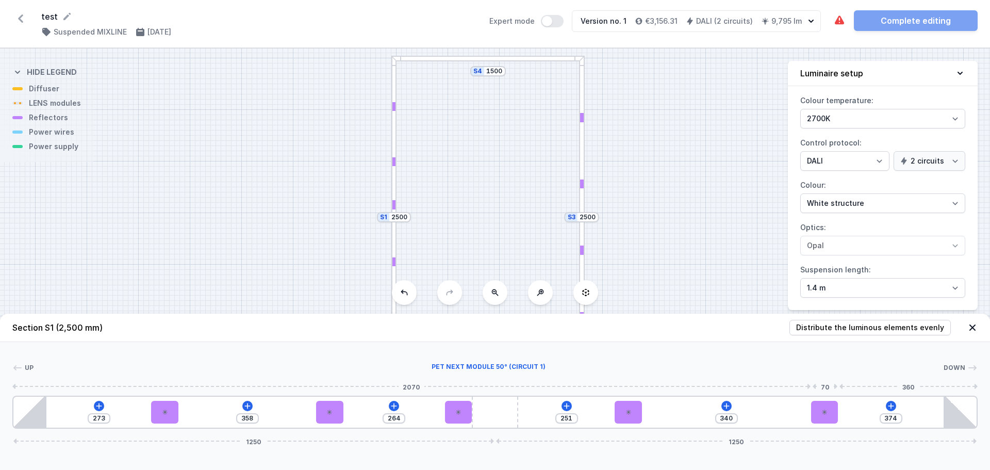
type input "378"
type input "336"
type input "382"
type input "332"
type input "384"
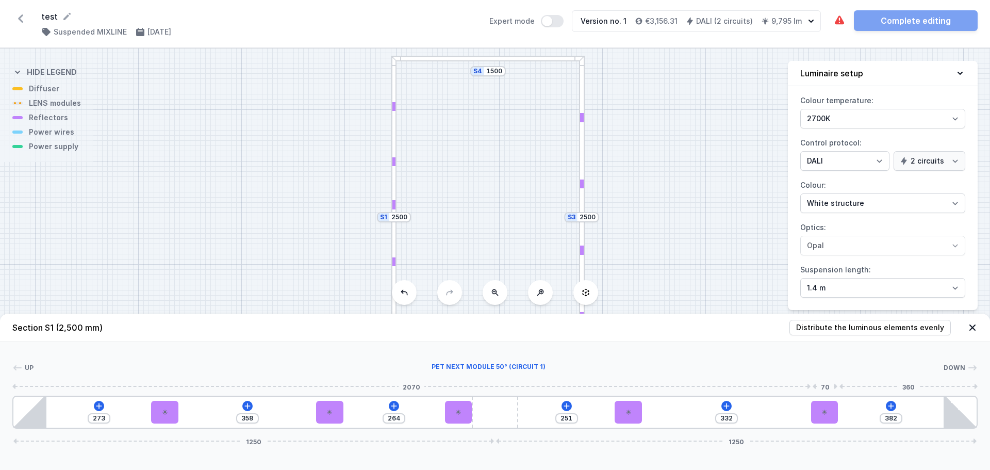
type input "330"
type input "387"
type input "327"
type input "388"
type input "326"
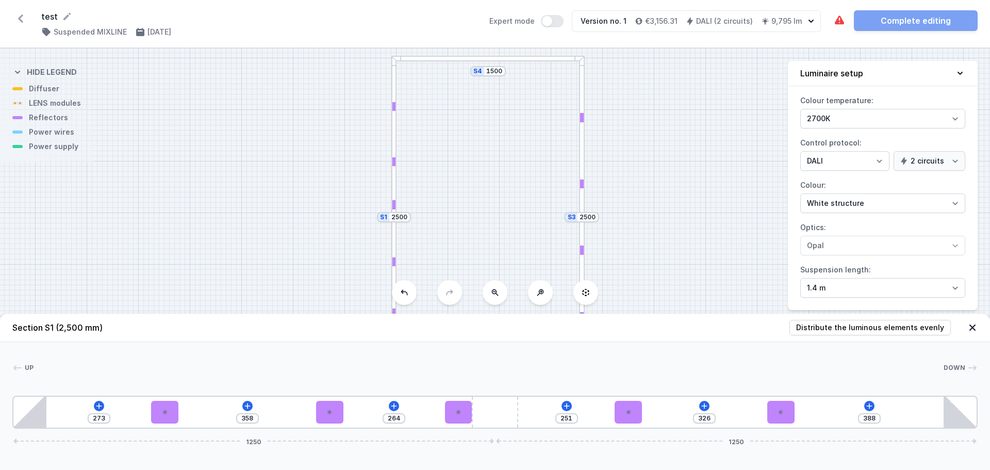
type input "387"
type input "327"
type input "386"
type input "328"
drag, startPoint x: 824, startPoint y: 414, endPoint x: 803, endPoint y: 416, distance: 21.2
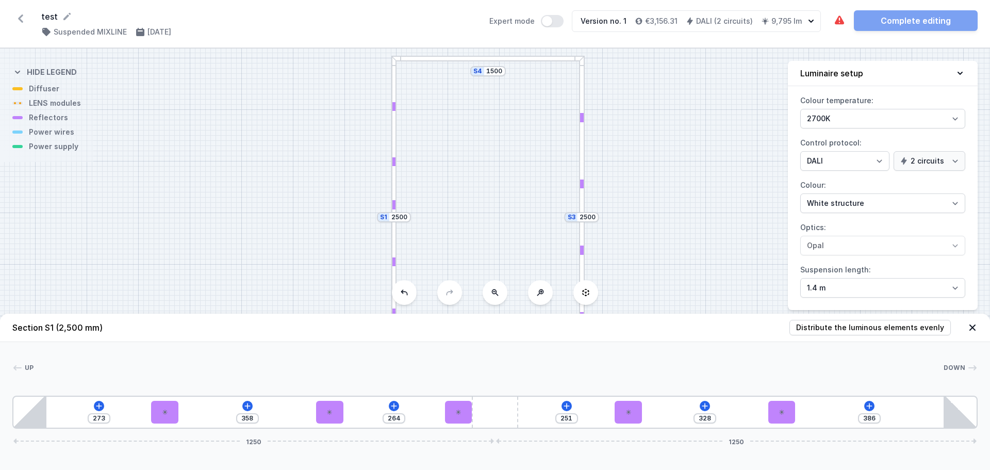
click at [803, 416] on div "273 358 264 251 328 386 1250 1250" at bounding box center [494, 412] width 965 height 33
click at [939, 15] on div "The required parts have not been added. Complete editing" at bounding box center [905, 20] width 144 height 21
click at [872, 44] on div "The required parts have not been added." at bounding box center [891, 39] width 107 height 17
click at [844, 22] on icon at bounding box center [839, 20] width 12 height 12
click at [52, 152] on div "S4 1500 S3 2500 S2 1500 S1 2500" at bounding box center [495, 258] width 990 height 421
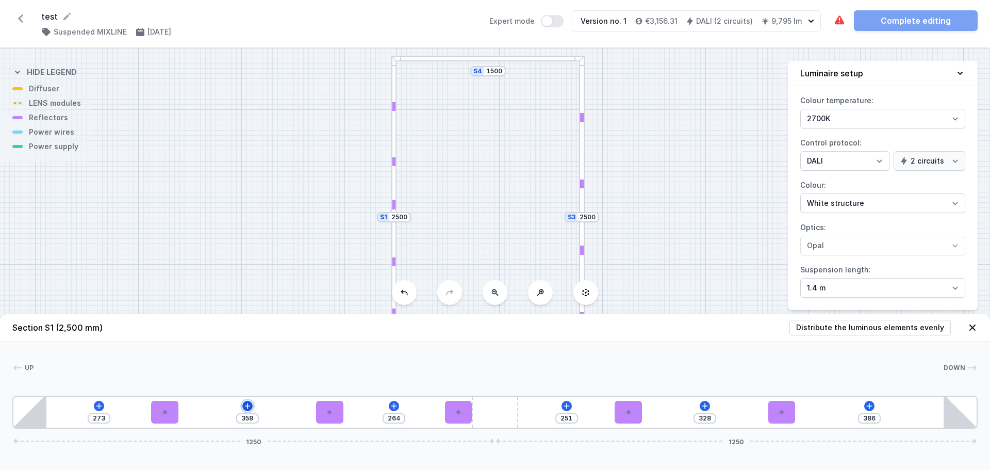
click at [247, 404] on icon at bounding box center [247, 406] width 6 height 6
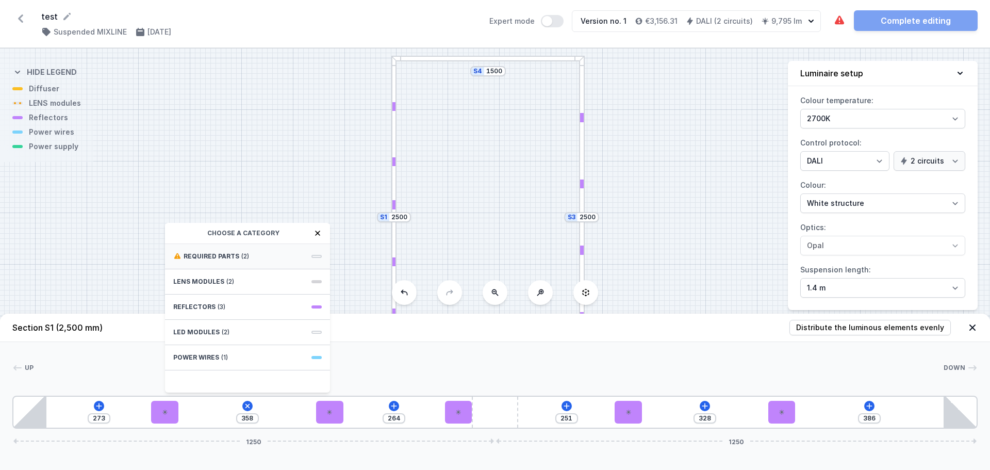
click at [230, 252] on div "Required parts (2)" at bounding box center [247, 256] width 165 height 25
click at [190, 257] on span "DALI Driver - up to 75W" at bounding box center [247, 255] width 149 height 10
type input "57"
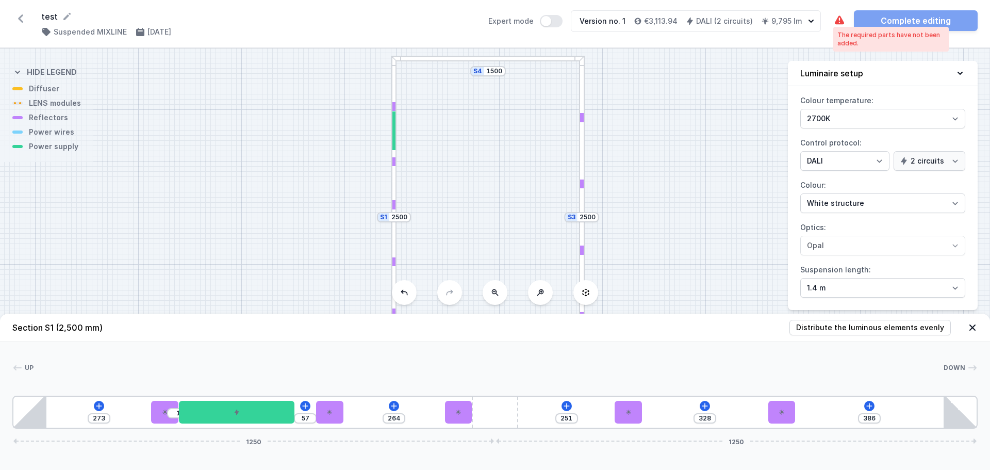
click at [840, 19] on icon at bounding box center [839, 20] width 12 height 12
click at [848, 32] on div "The required parts have not been added." at bounding box center [891, 39] width 107 height 17
click at [564, 404] on icon at bounding box center [567, 406] width 8 height 8
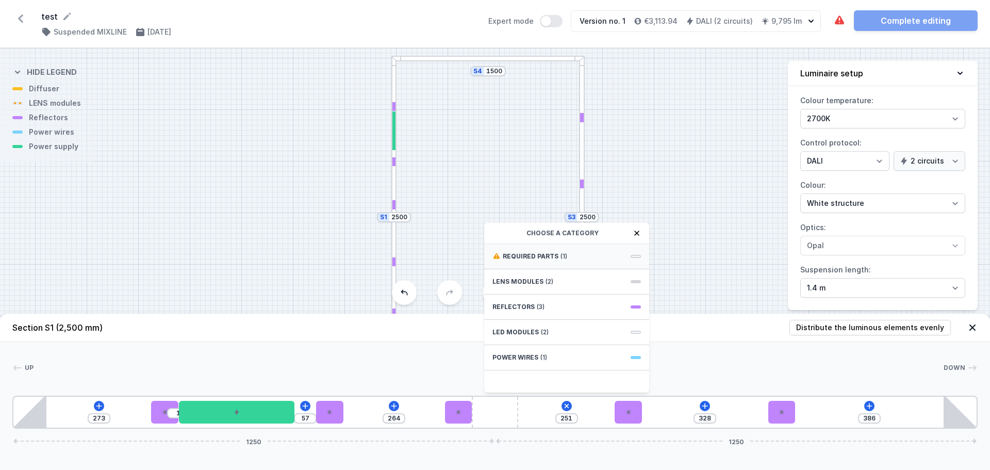
click at [532, 256] on span "Required parts" at bounding box center [531, 256] width 56 height 8
click at [528, 252] on span "DALI Driver - up to 5W" at bounding box center [567, 255] width 149 height 10
type input "101"
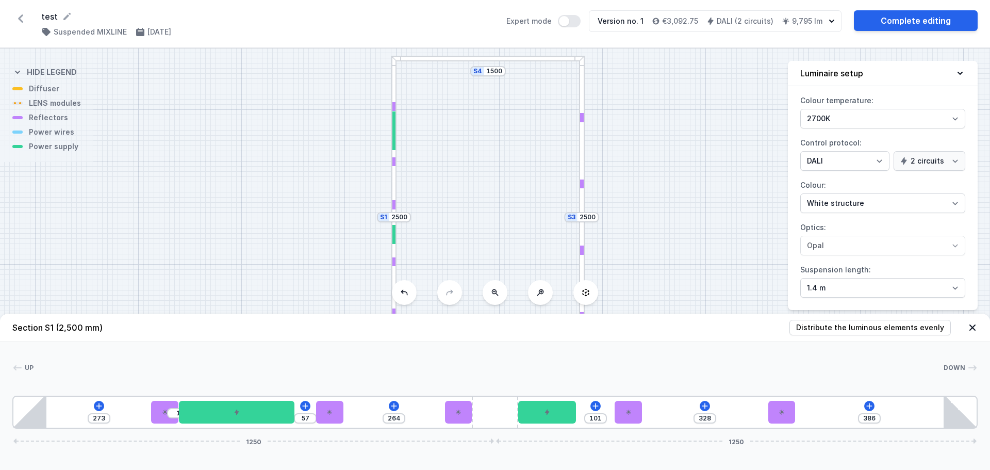
click at [581, 170] on div at bounding box center [582, 136] width 6 height 161
type input "359"
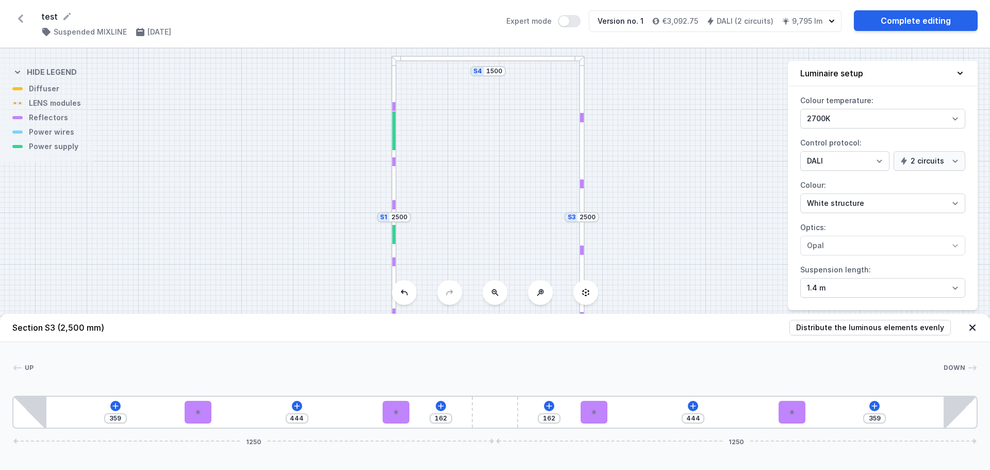
click at [973, 327] on icon at bounding box center [973, 327] width 6 height 6
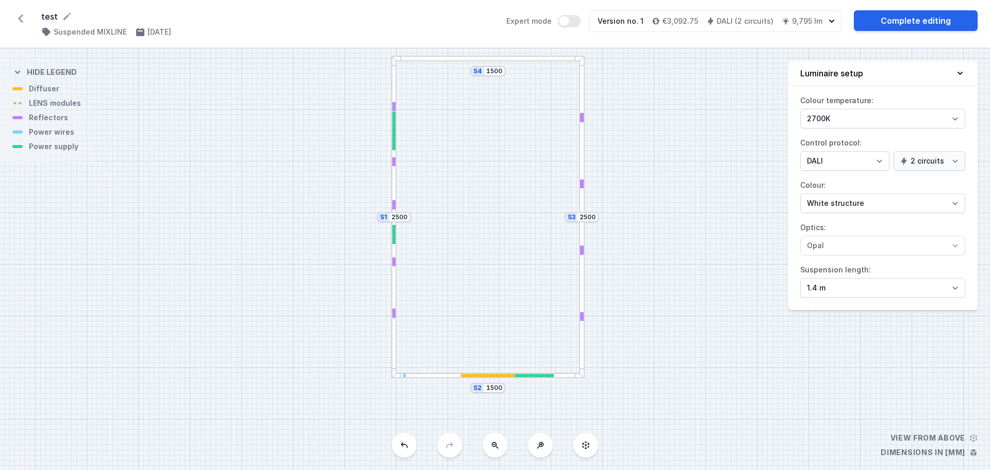
click at [447, 377] on div at bounding box center [487, 376] width 193 height 6
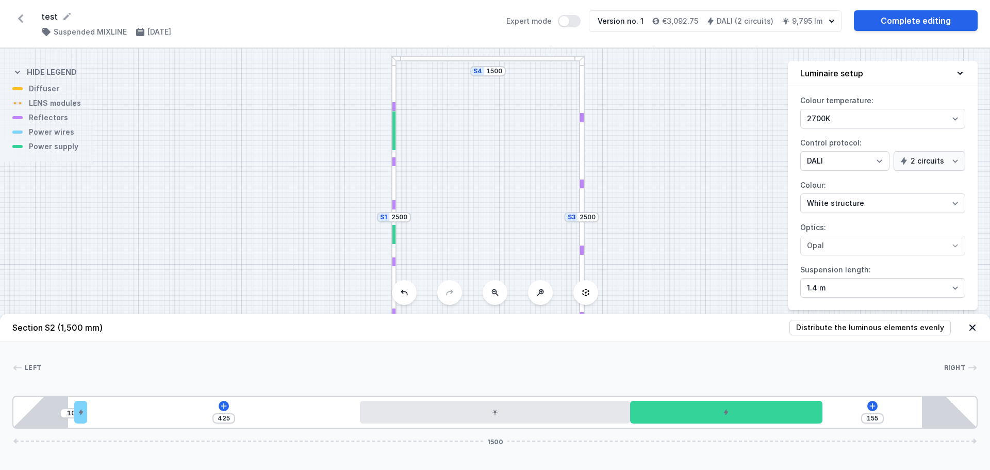
click at [709, 201] on div "S4 1500 S3 2500 S2 1500 S1 2500" at bounding box center [495, 258] width 990 height 421
click at [974, 325] on icon at bounding box center [973, 327] width 10 height 10
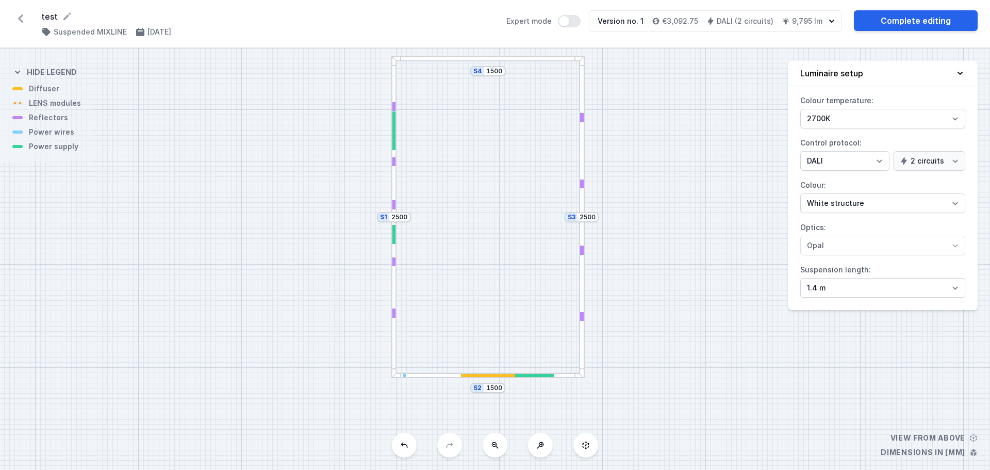
click at [480, 58] on div at bounding box center [487, 59] width 193 height 6
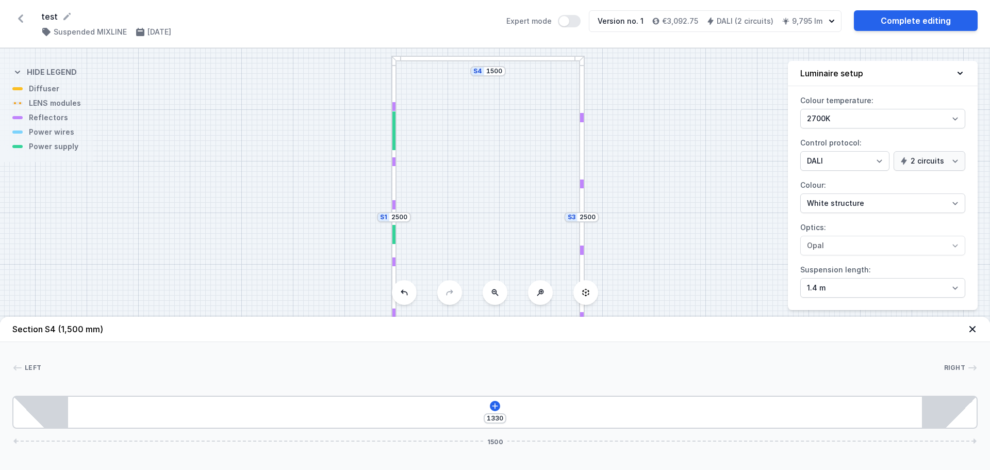
click at [41, 94] on div "S4 1500 S3 2500 S2 1500 S1 2500" at bounding box center [495, 258] width 990 height 421
click at [496, 405] on icon at bounding box center [495, 406] width 8 height 8
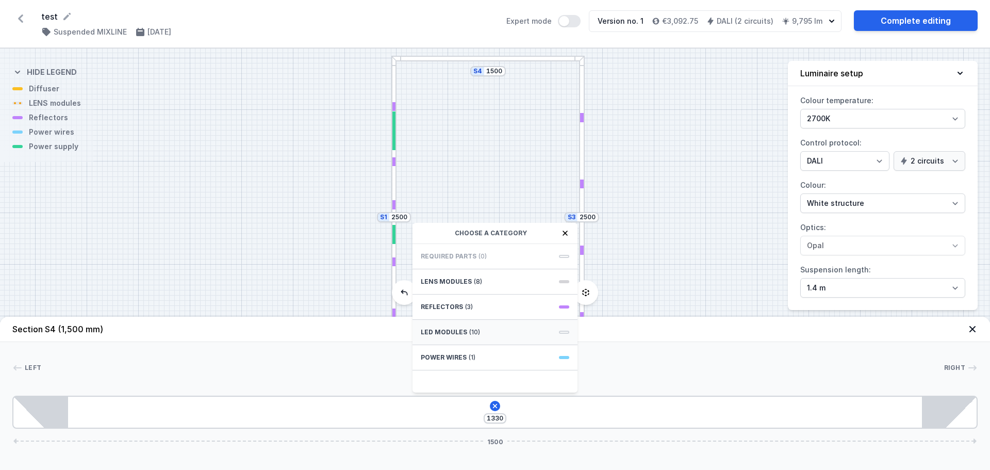
click at [450, 333] on span "LED modules" at bounding box center [444, 332] width 46 height 8
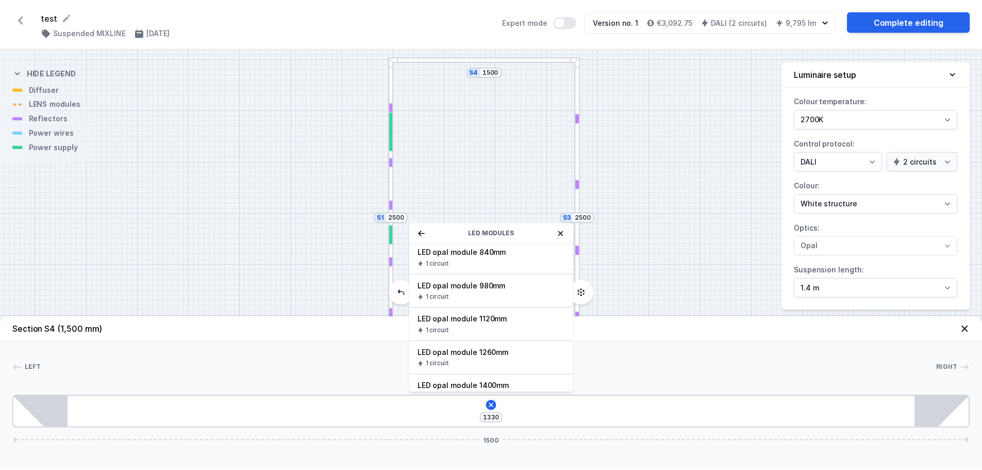
scroll to position [155, 0]
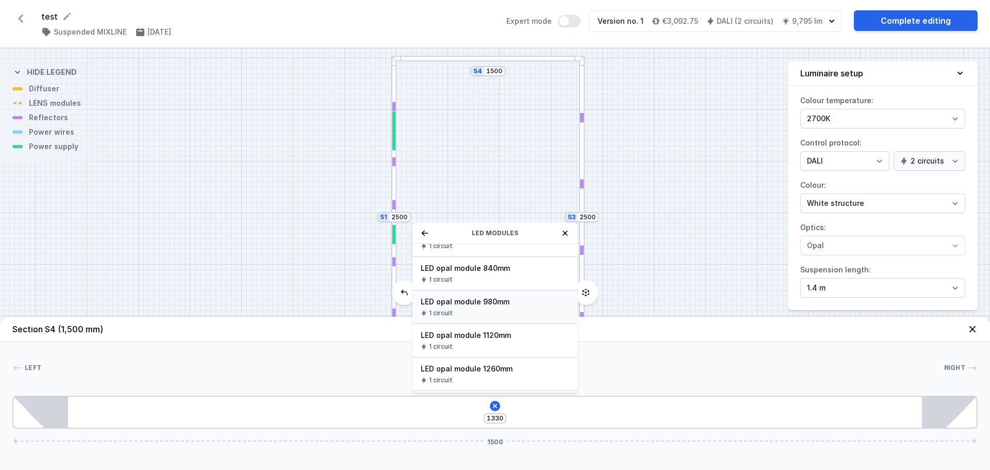
click at [473, 300] on span "LED opal module 980mm" at bounding box center [495, 302] width 149 height 10
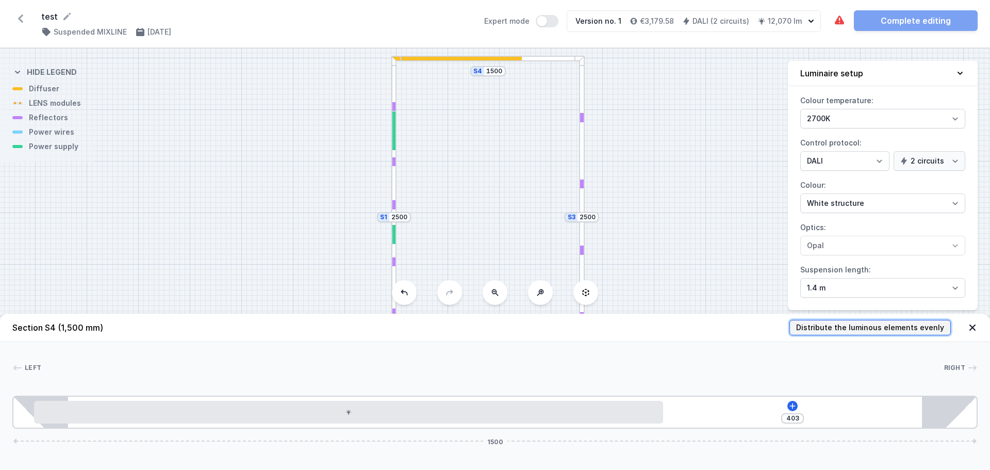
click at [879, 327] on span "Distribute the luminous elements evenly" at bounding box center [870, 327] width 148 height 10
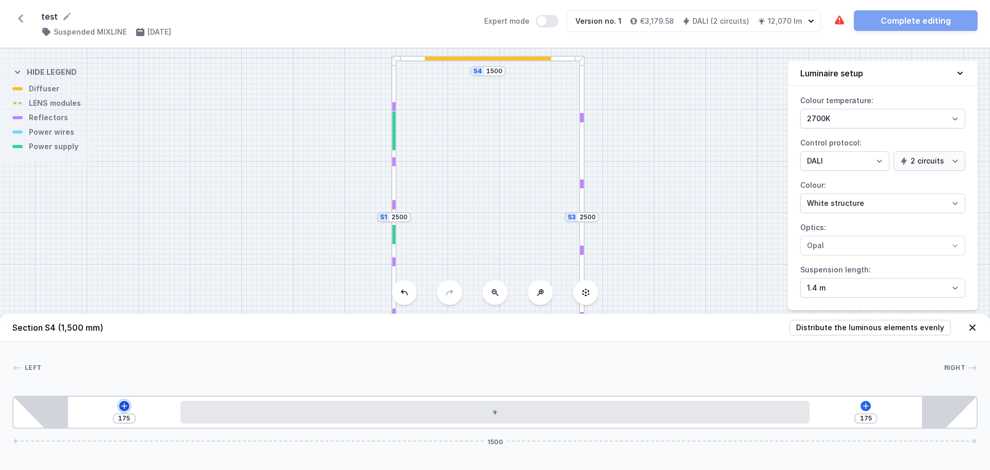
click at [125, 405] on icon at bounding box center [124, 406] width 8 height 8
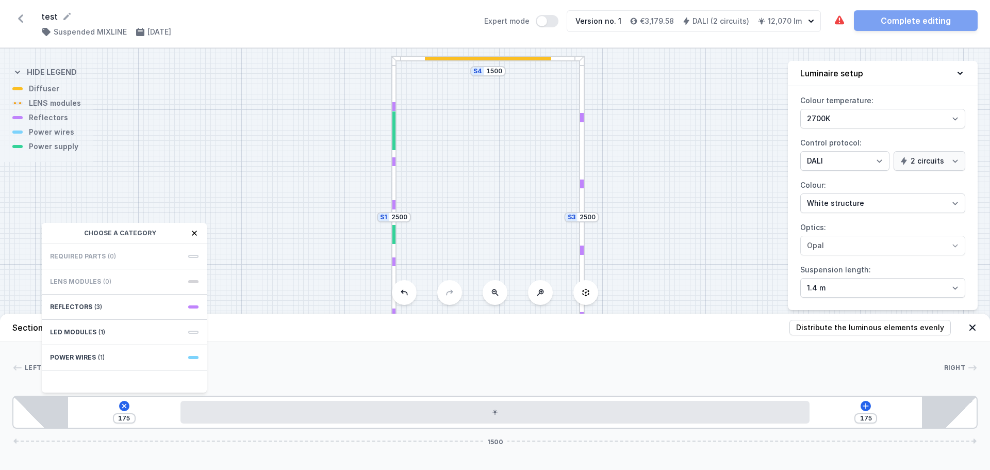
click at [277, 324] on header "Section S4 (1,500 mm) Distribute the luminous elements evenly" at bounding box center [495, 328] width 990 height 28
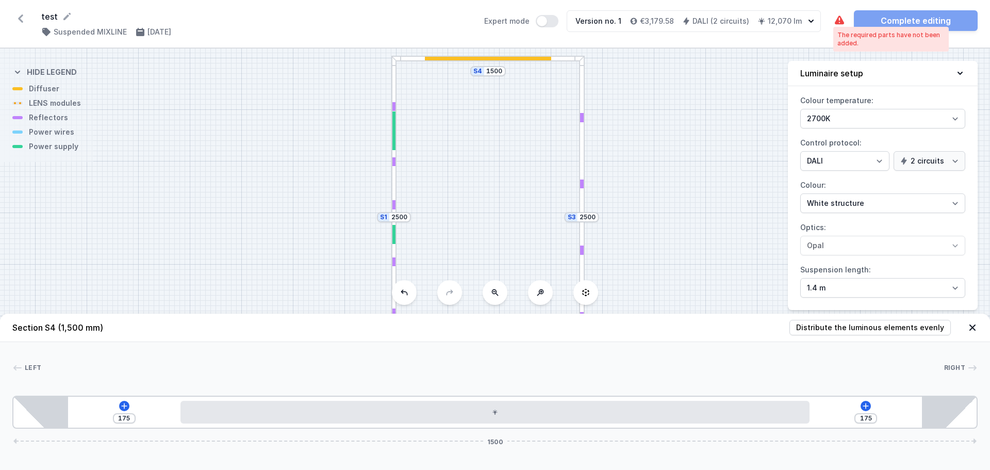
click at [838, 21] on icon at bounding box center [839, 19] width 9 height 9
click at [127, 403] on icon at bounding box center [124, 406] width 8 height 8
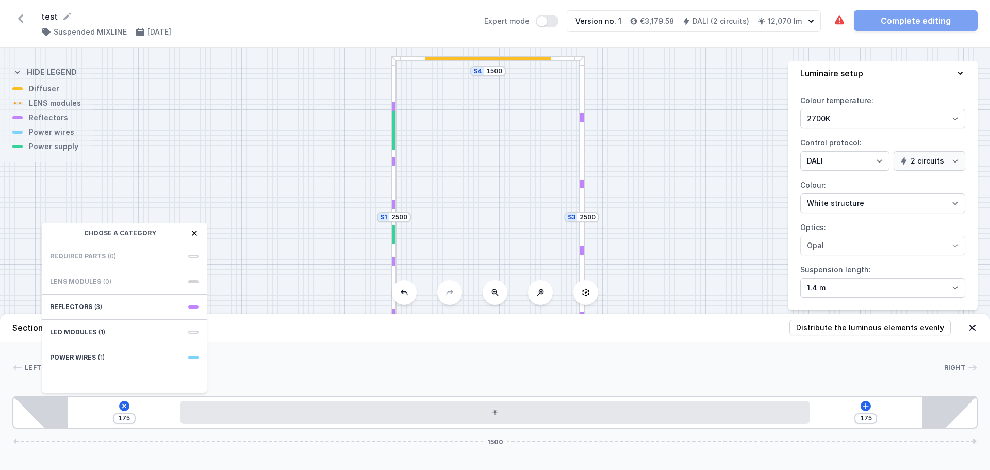
click at [87, 254] on span "Required parts" at bounding box center [78, 256] width 56 height 8
click at [79, 318] on div "Reflectors (3)" at bounding box center [124, 306] width 165 height 25
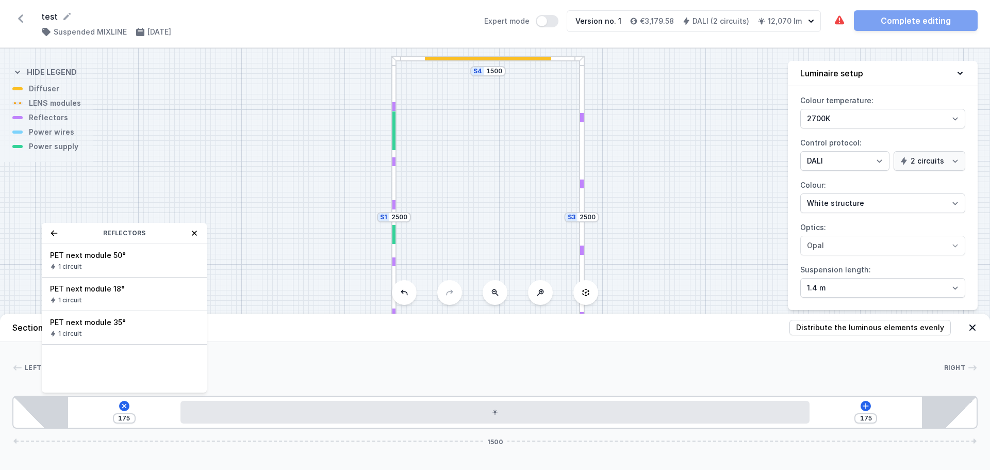
click at [95, 375] on div "PET next module 50° 1 circuit PET next module 18° 1 circuit PET next module 35°…" at bounding box center [124, 318] width 165 height 149
click at [583, 161] on div at bounding box center [582, 136] width 6 height 161
type input "359"
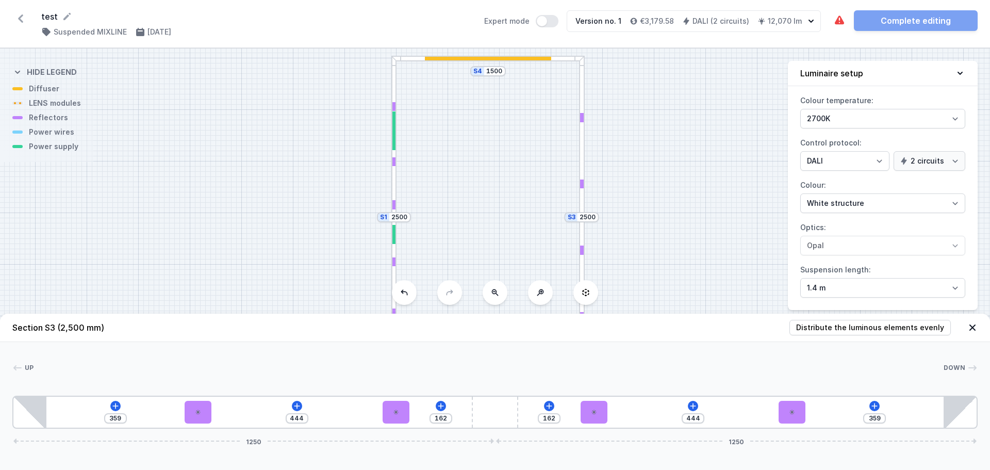
click at [971, 323] on icon at bounding box center [973, 327] width 10 height 10
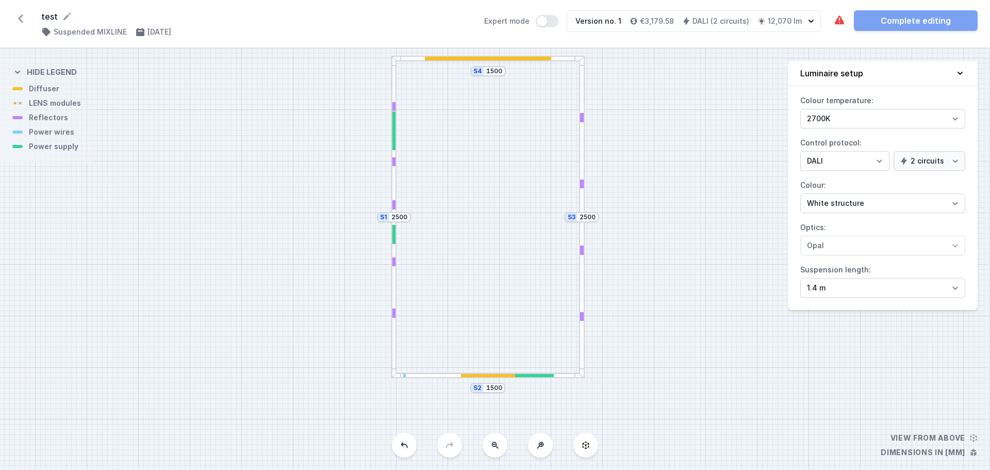
click at [571, 376] on div at bounding box center [487, 376] width 193 height 6
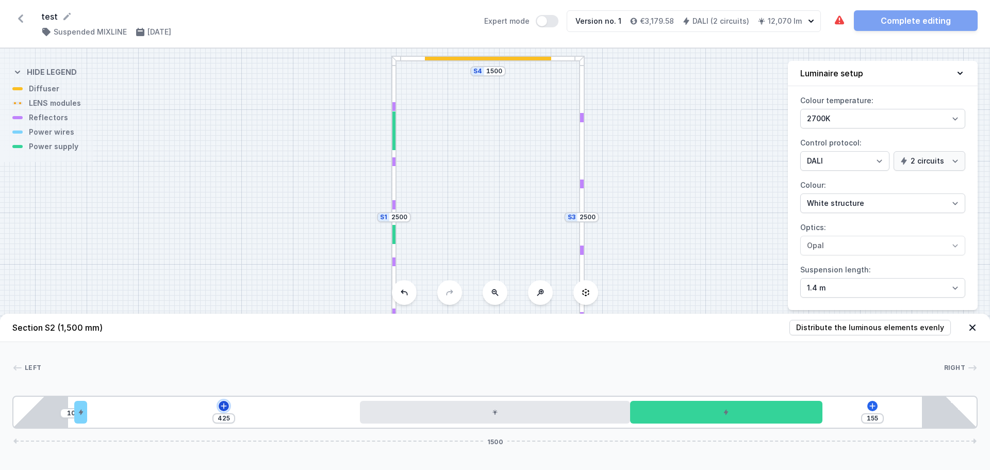
click at [226, 408] on icon at bounding box center [224, 406] width 8 height 8
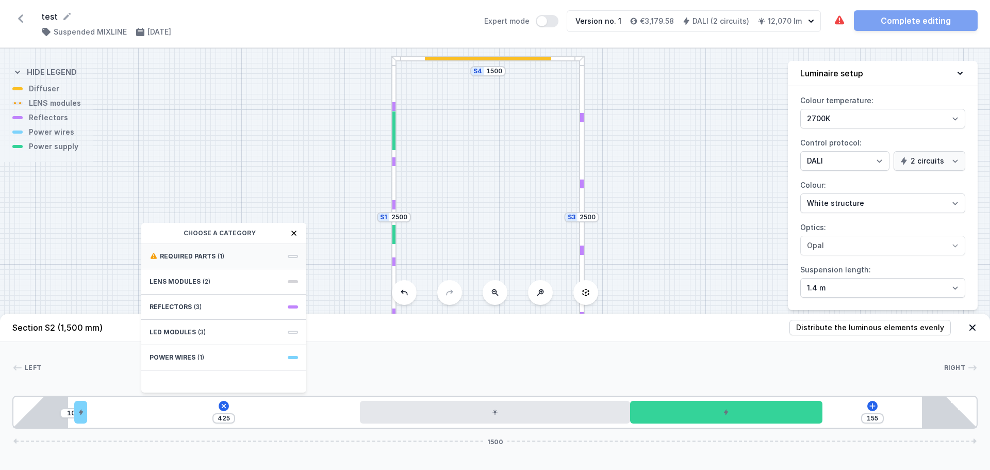
click at [203, 254] on span "Required parts" at bounding box center [188, 256] width 56 height 8
click at [181, 252] on span "DALI Driver - up to 35W" at bounding box center [224, 255] width 149 height 10
type input "125"
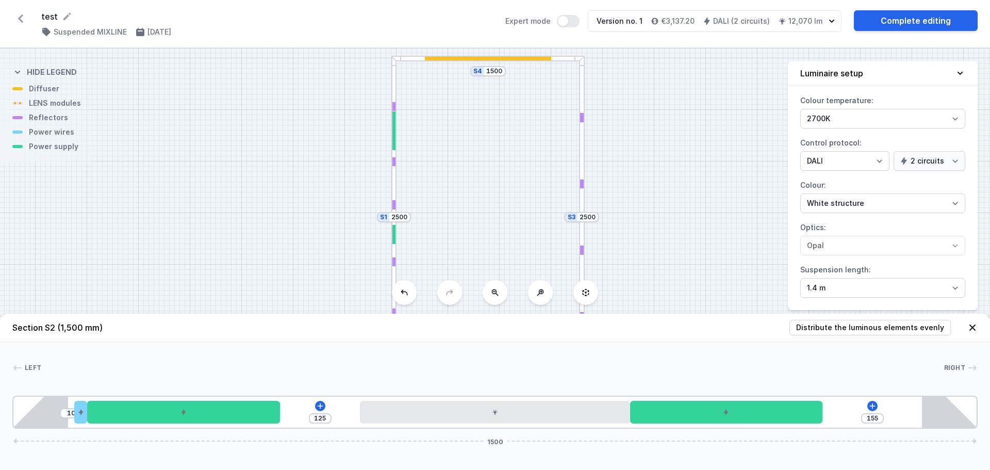
click at [975, 325] on icon at bounding box center [973, 327] width 6 height 6
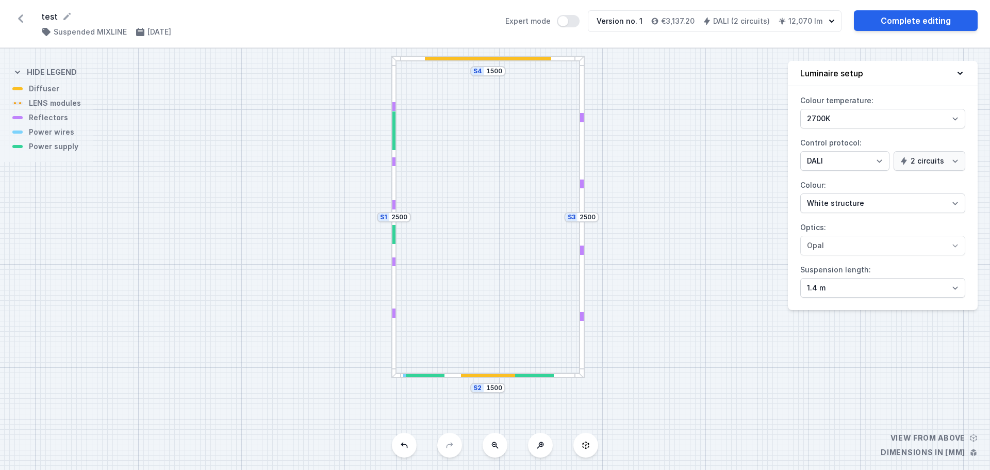
click at [583, 274] on div at bounding box center [582, 297] width 6 height 161
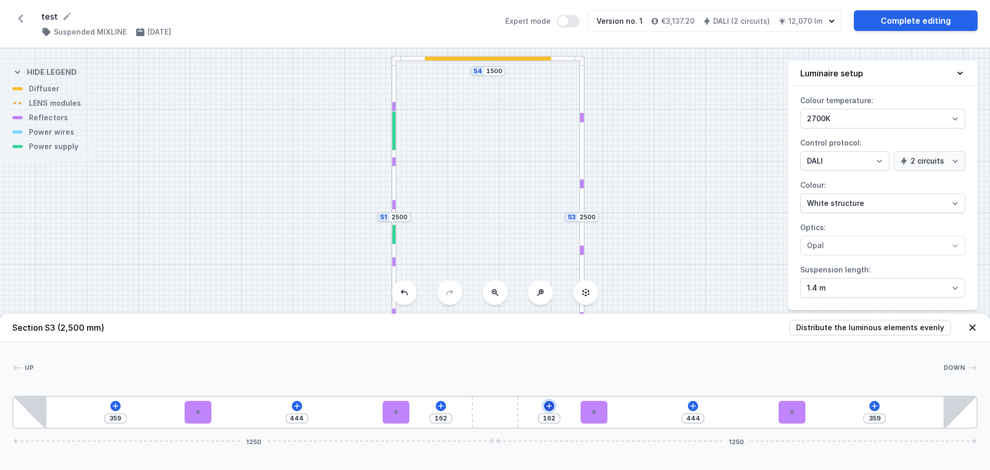
click at [550, 404] on icon at bounding box center [549, 406] width 8 height 8
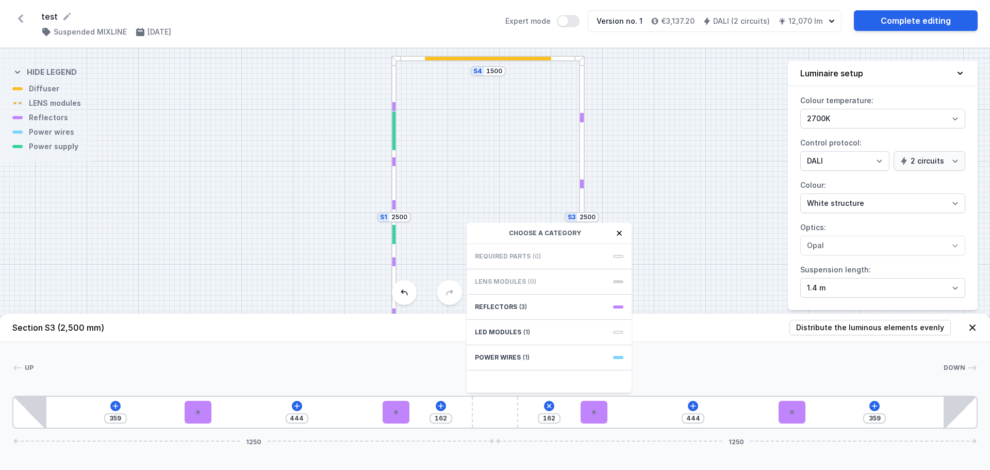
click at [669, 284] on div "S4 1500 S3 2500 S2 1500 S1 2500" at bounding box center [495, 258] width 990 height 421
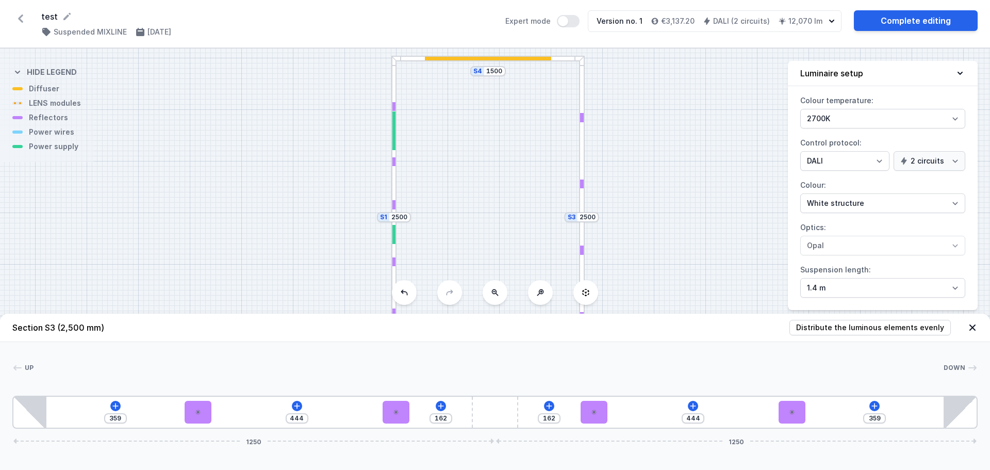
click at [665, 161] on div "S4 1500 S3 2500 S2 1500 S1 2500" at bounding box center [495, 258] width 990 height 421
click at [971, 324] on icon at bounding box center [973, 327] width 10 height 10
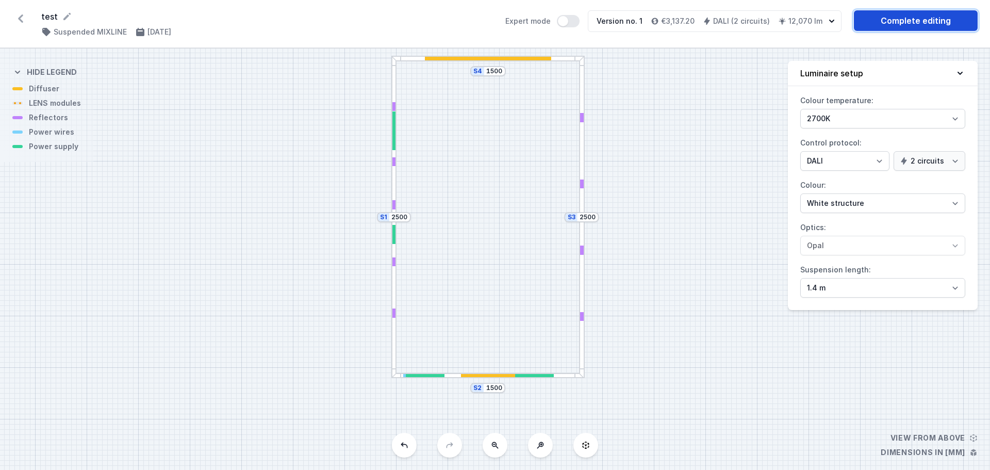
click at [885, 15] on link "Complete editing" at bounding box center [916, 20] width 124 height 21
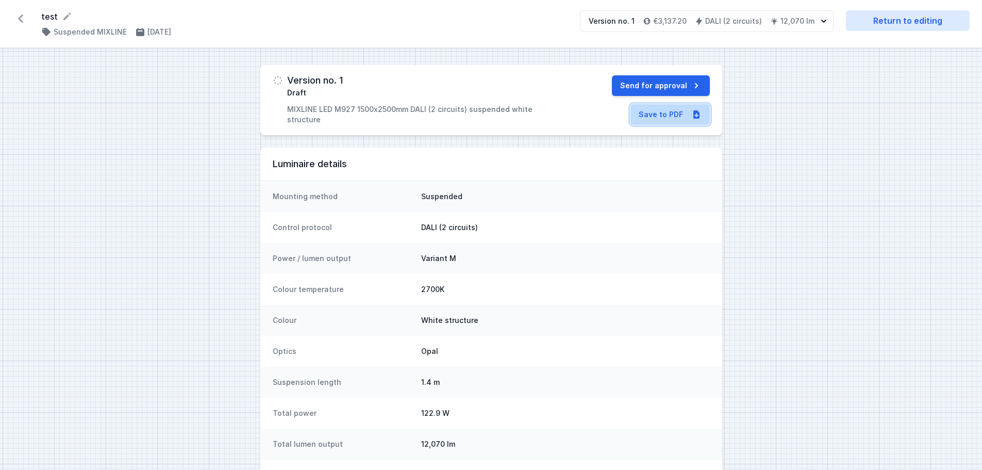
click at [681, 114] on link "Save to PDF" at bounding box center [670, 114] width 79 height 21
